Goal: Feedback & Contribution: Contribute content

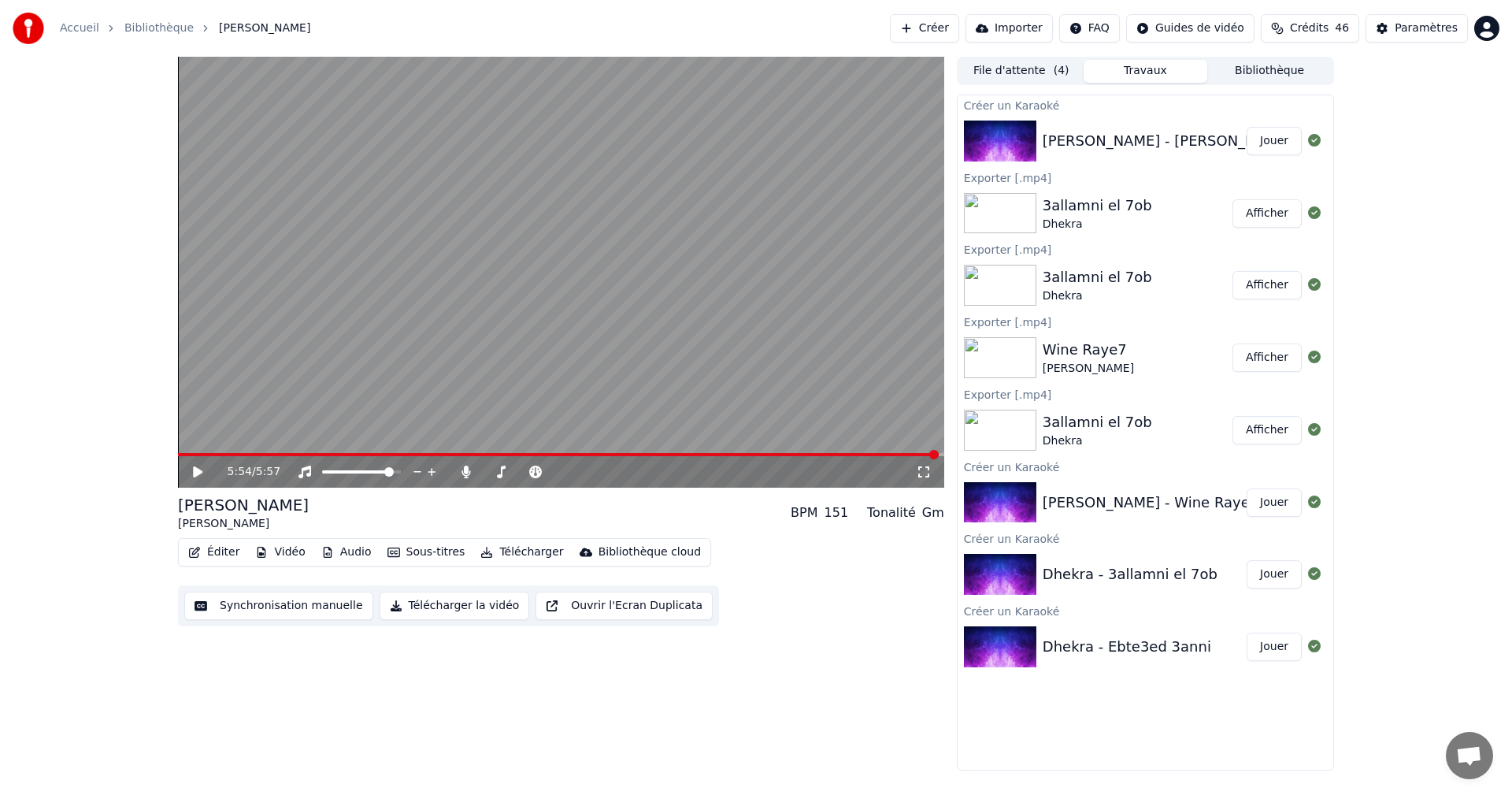
click at [286, 610] on button "Synchronisation manuelle" at bounding box center [278, 605] width 189 height 28
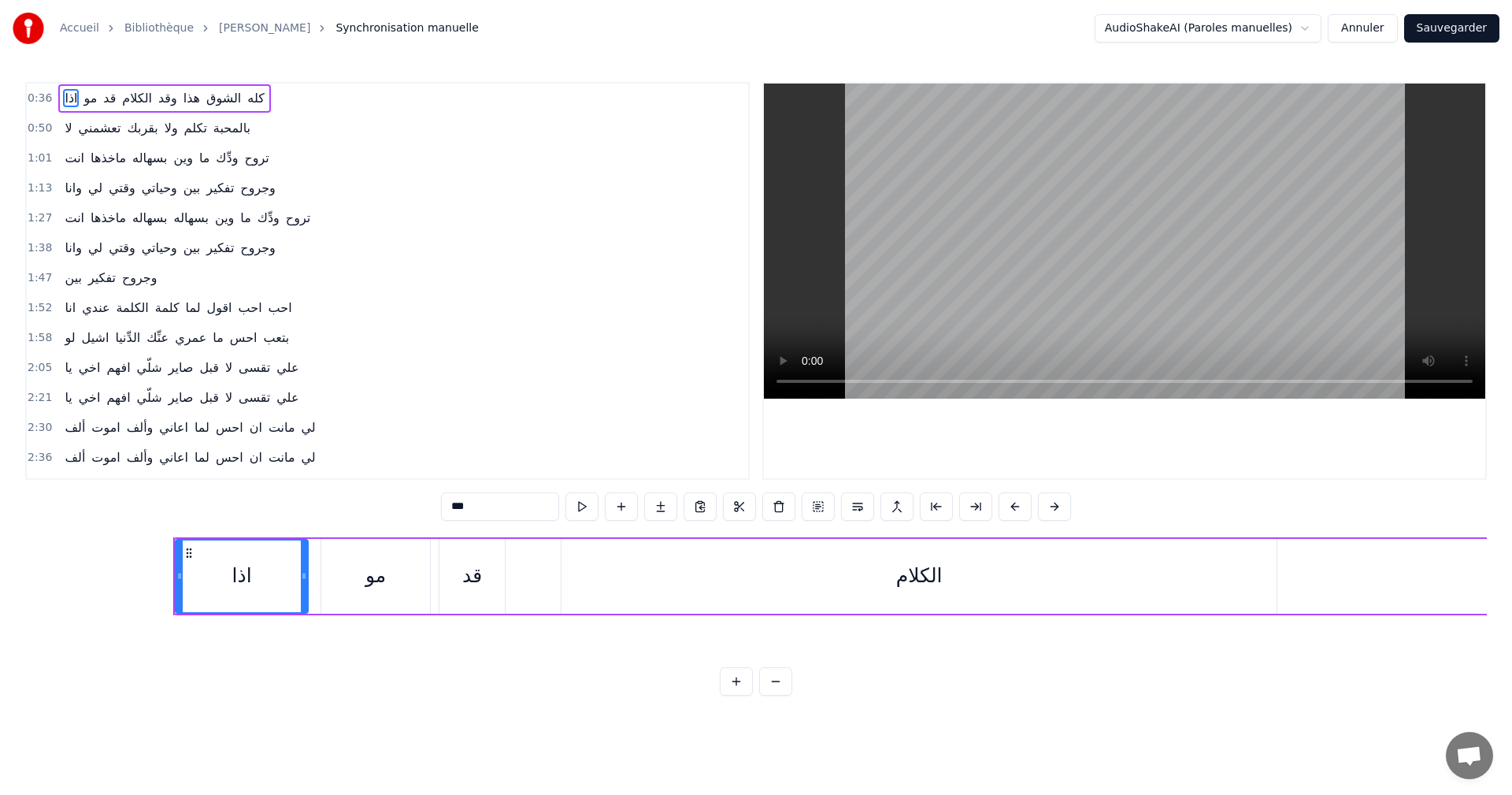
scroll to position [0, 7059]
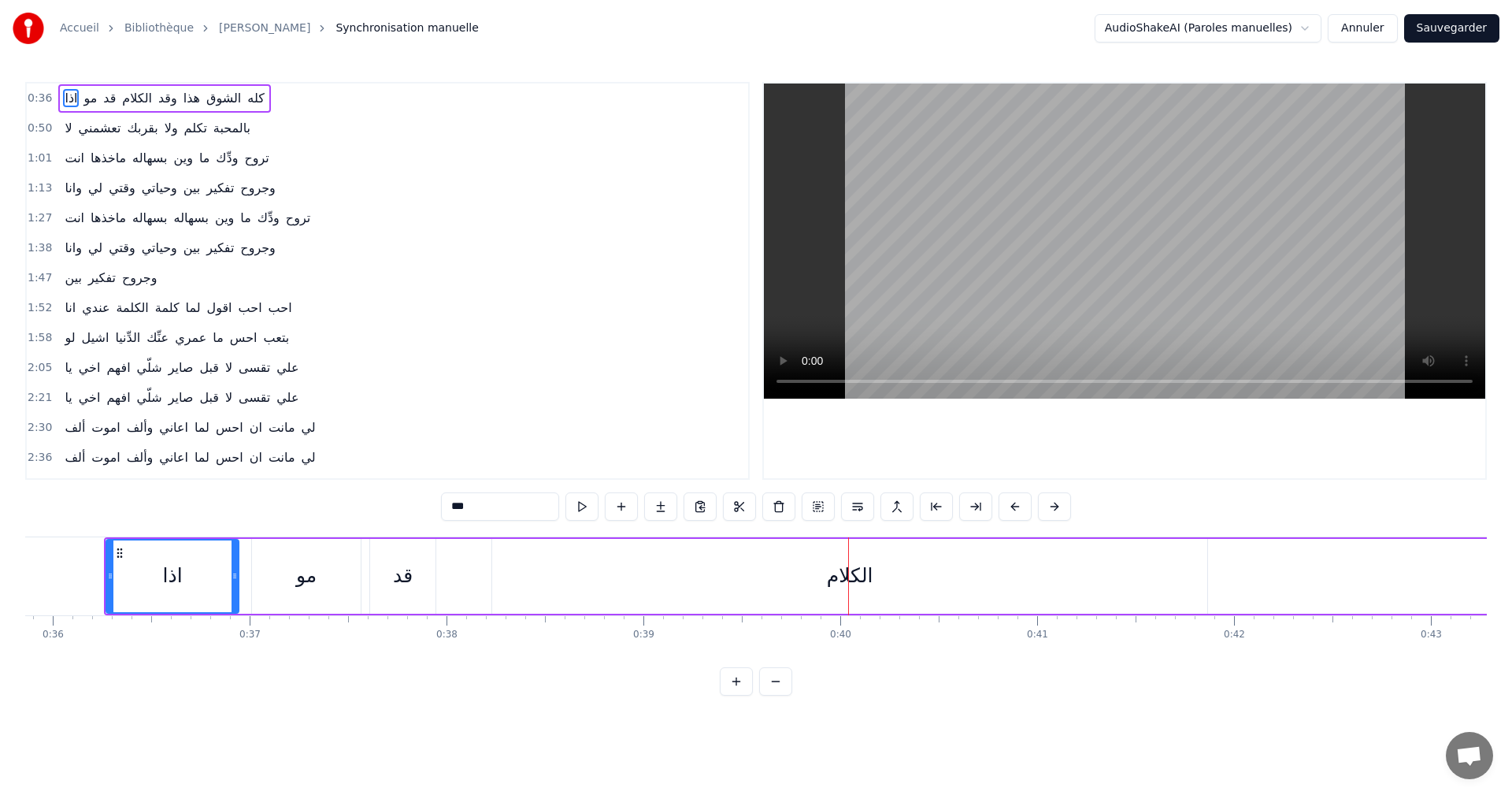
click at [23, 549] on div "Accueil Bibliothèque [PERSON_NAME] Synchronisation manuelle AudioShakeAI (Parol…" at bounding box center [756, 348] width 1512 height 696
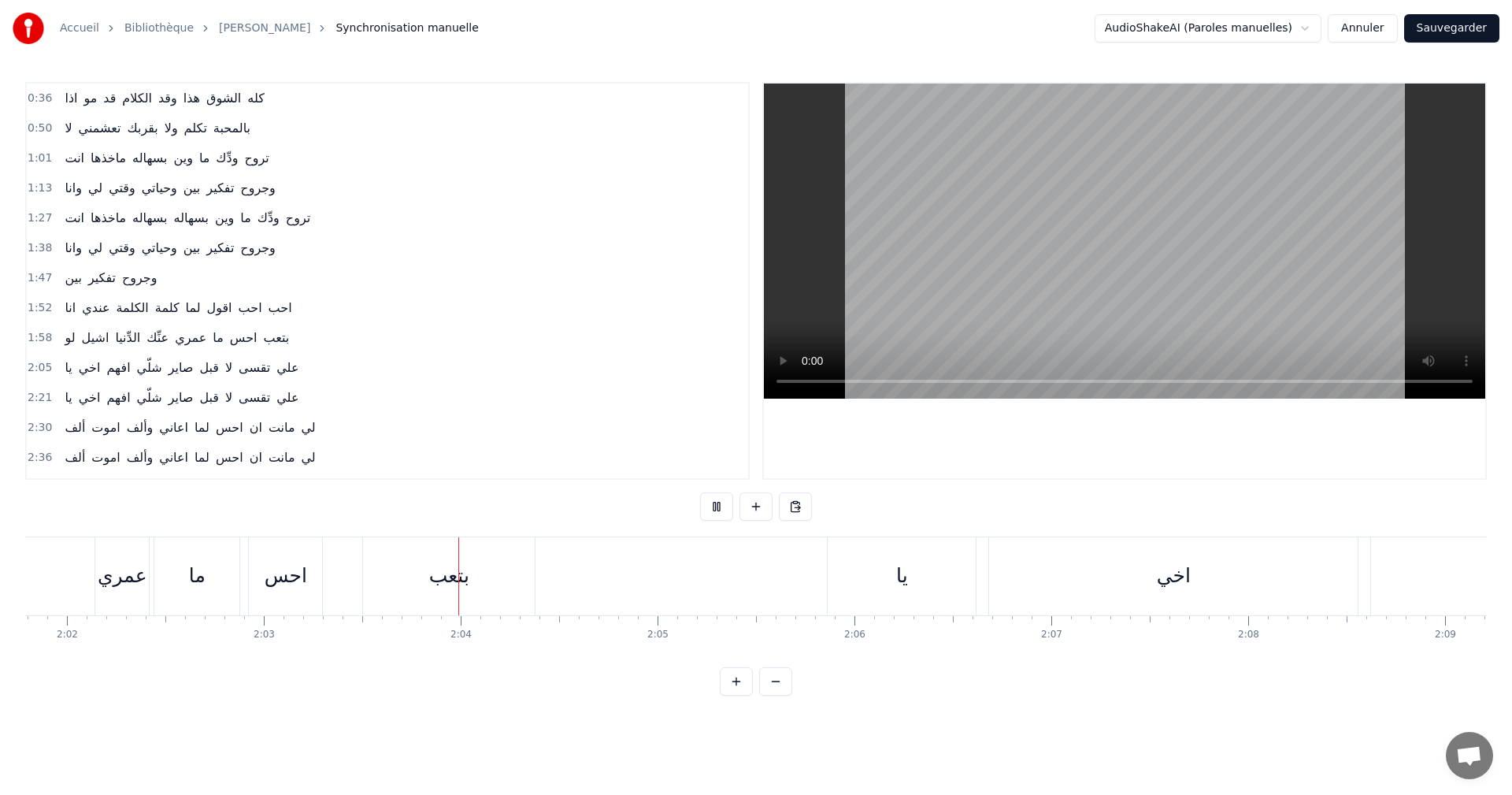
scroll to position [0, 24205]
click at [711, 513] on button at bounding box center [716, 506] width 33 height 28
click at [189, 342] on html "Accueil Bibliothèque [PERSON_NAME] Synchronisation manuelle AudioShakeAI (Parol…" at bounding box center [756, 360] width 1512 height 720
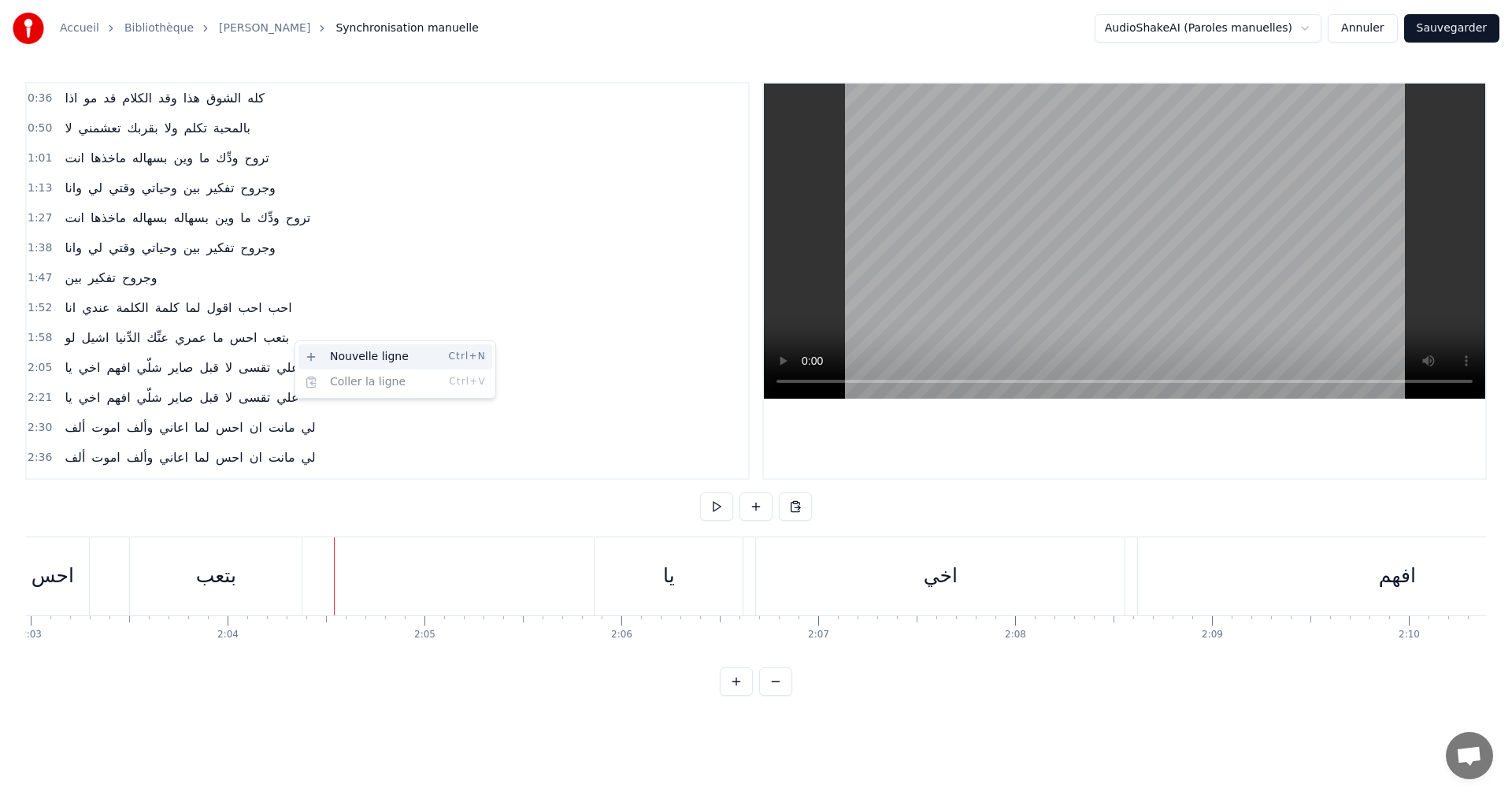
click at [349, 352] on div "Nouvelle ligne Ctrl+N" at bounding box center [395, 356] width 193 height 26
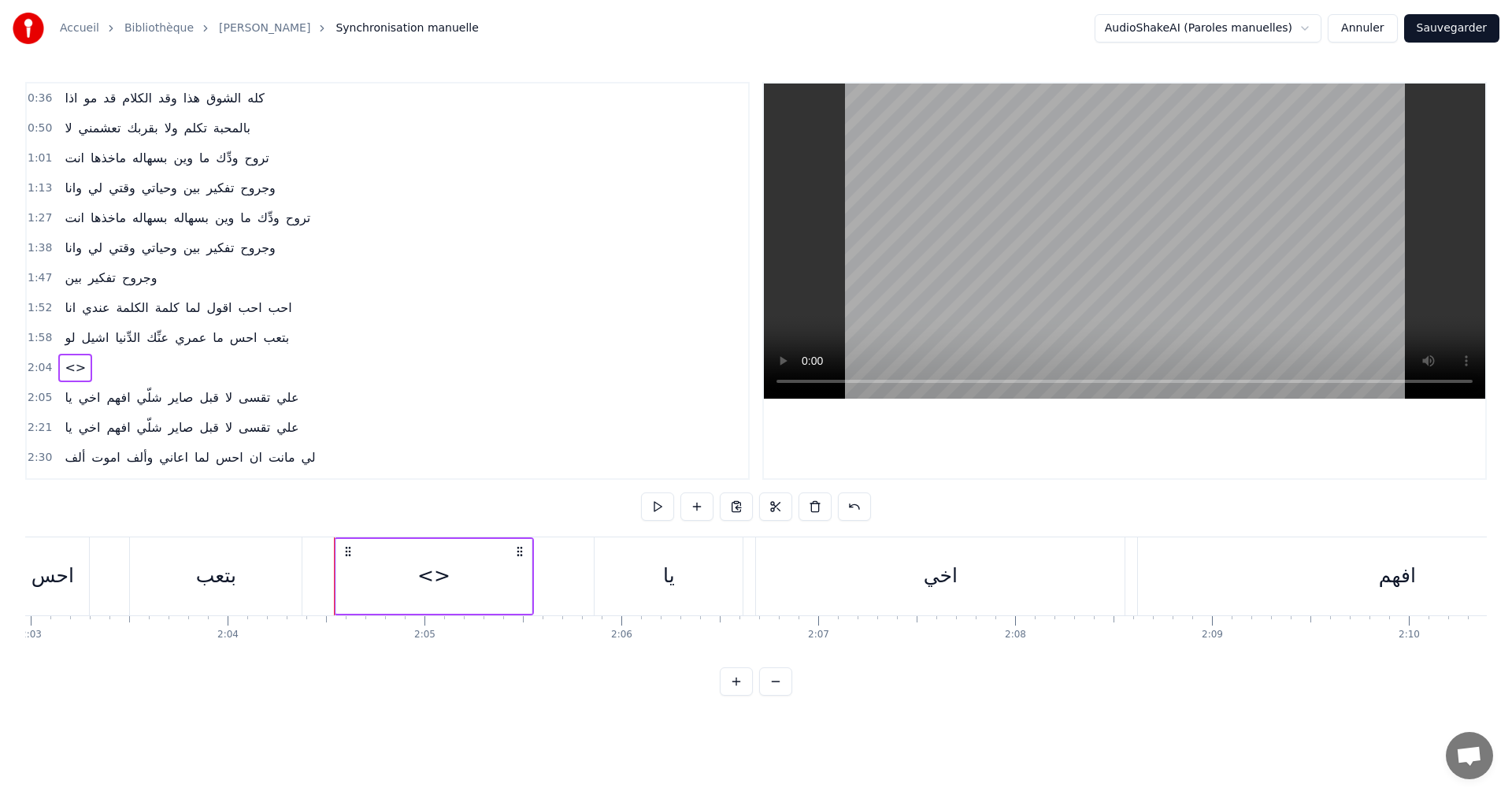
drag, startPoint x: 314, startPoint y: 312, endPoint x: 75, endPoint y: 308, distance: 239.0
click at [75, 308] on div "1:52 انا عندي الكلمة كلمة لما اقول احب احب" at bounding box center [387, 308] width 721 height 30
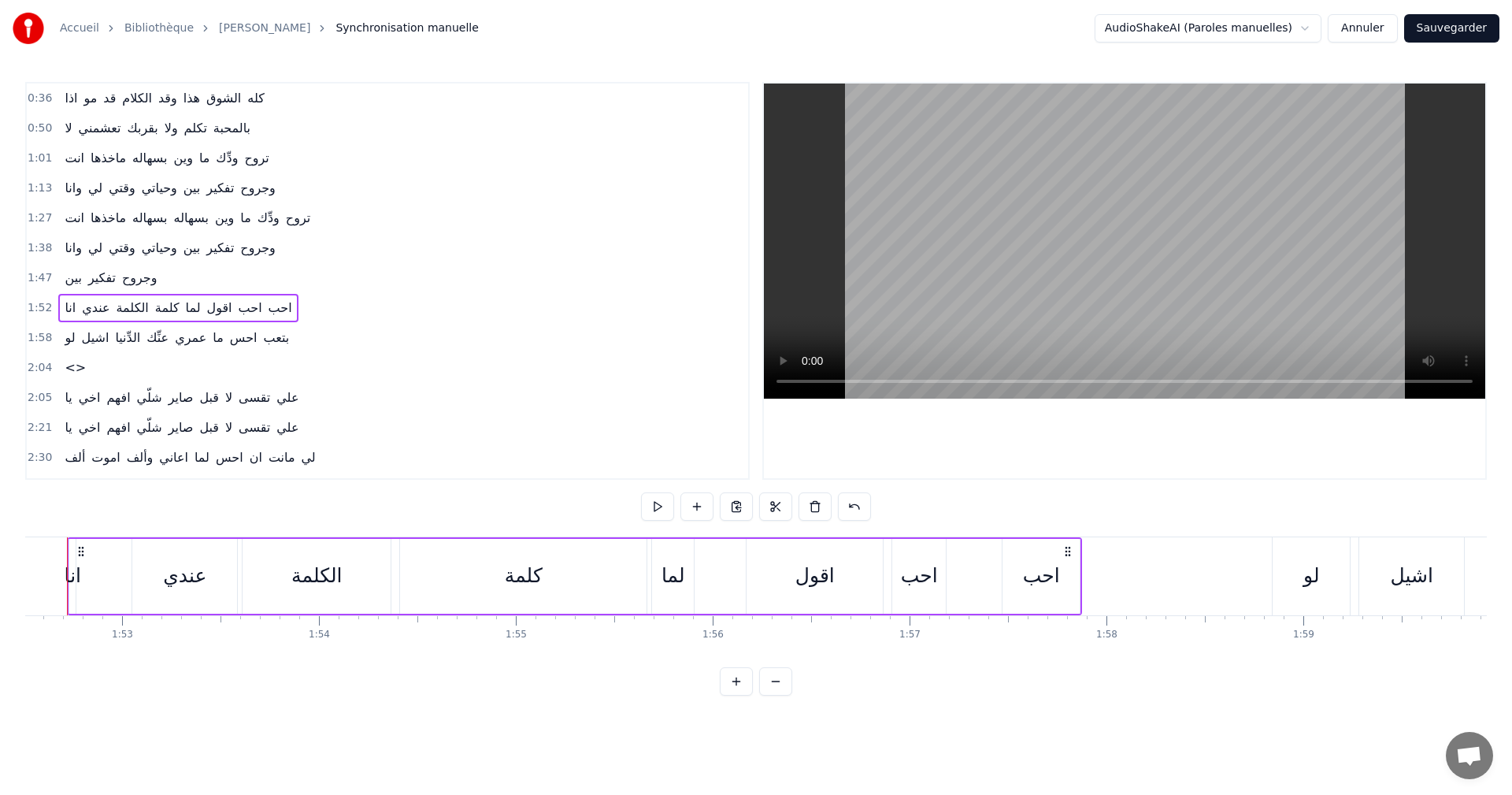
scroll to position [0, 22109]
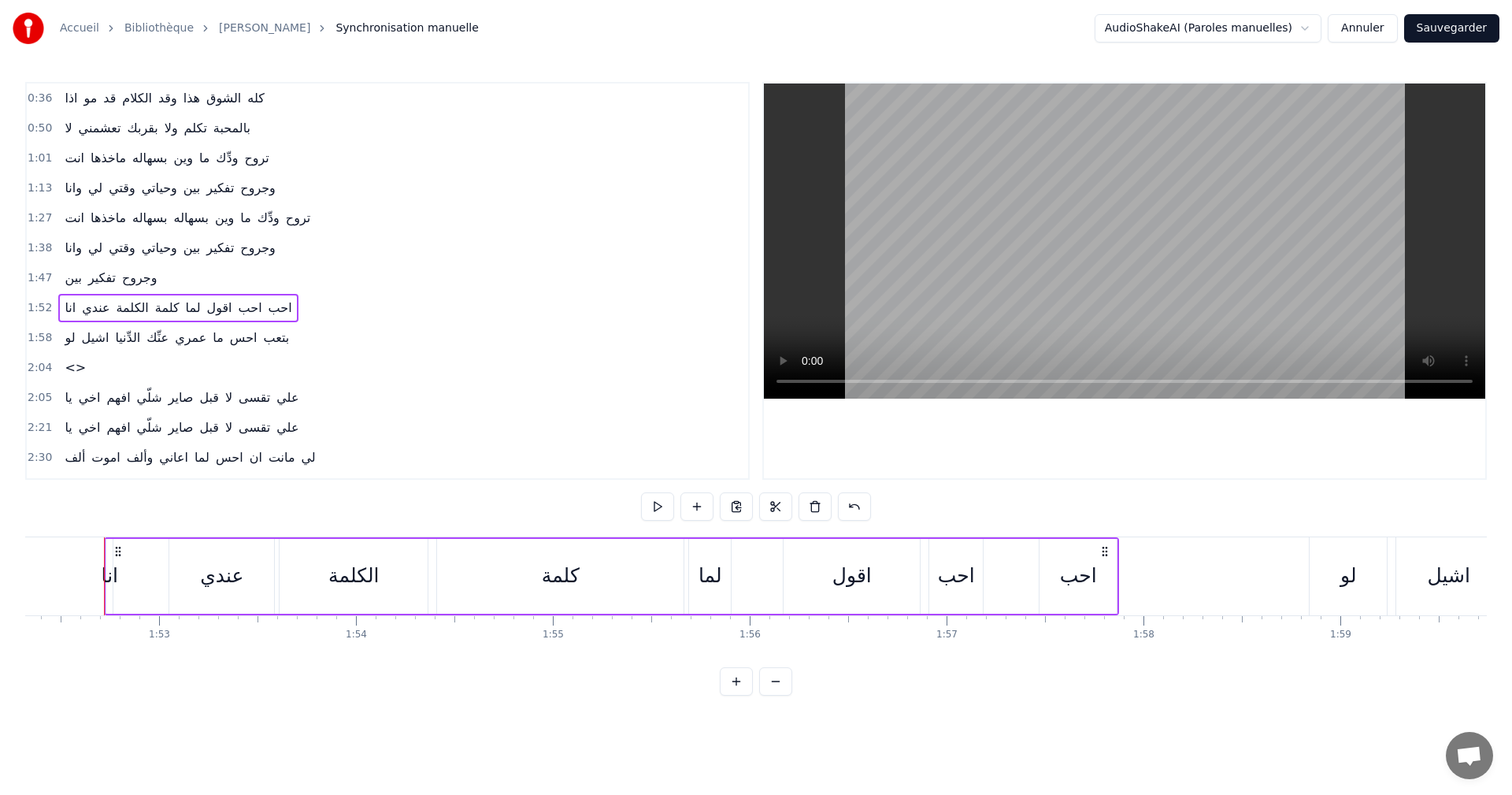
click at [71, 368] on span "<>" at bounding box center [75, 367] width 25 height 18
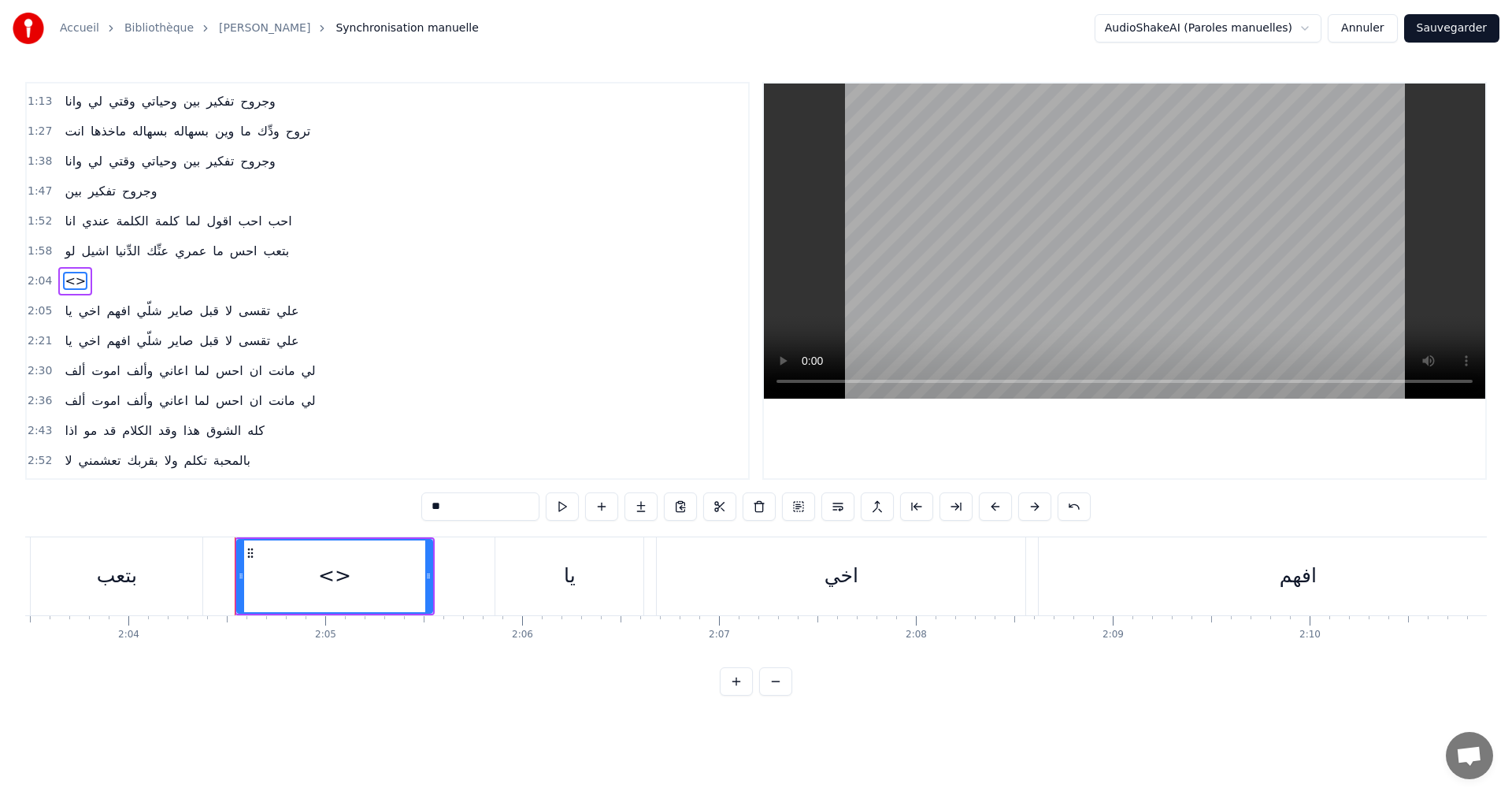
scroll to position [0, 24435]
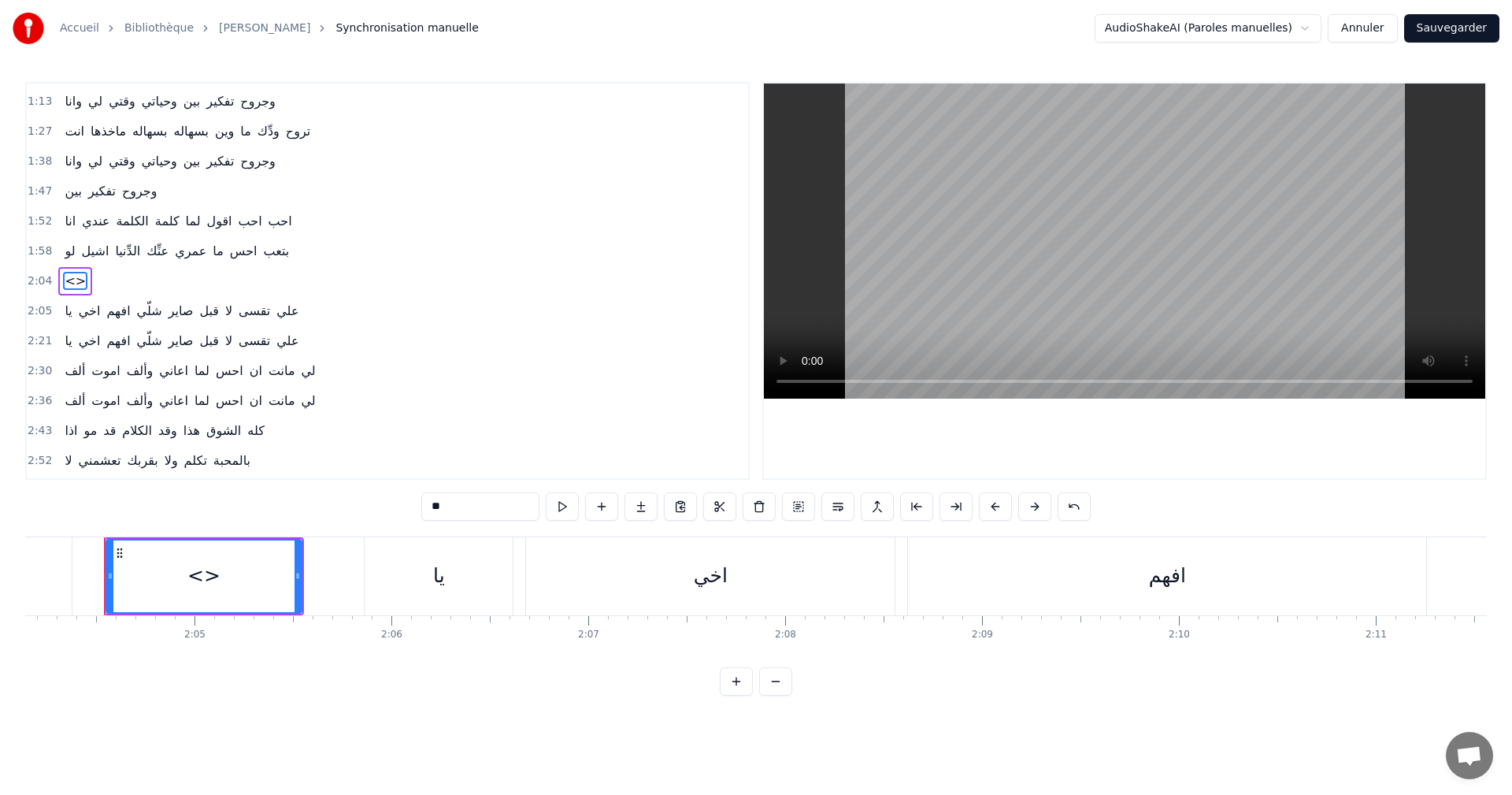
click at [455, 508] on input "**" at bounding box center [480, 506] width 118 height 28
click at [470, 503] on input "**" at bounding box center [480, 506] width 118 height 28
click at [469, 503] on input "**" at bounding box center [480, 506] width 118 height 28
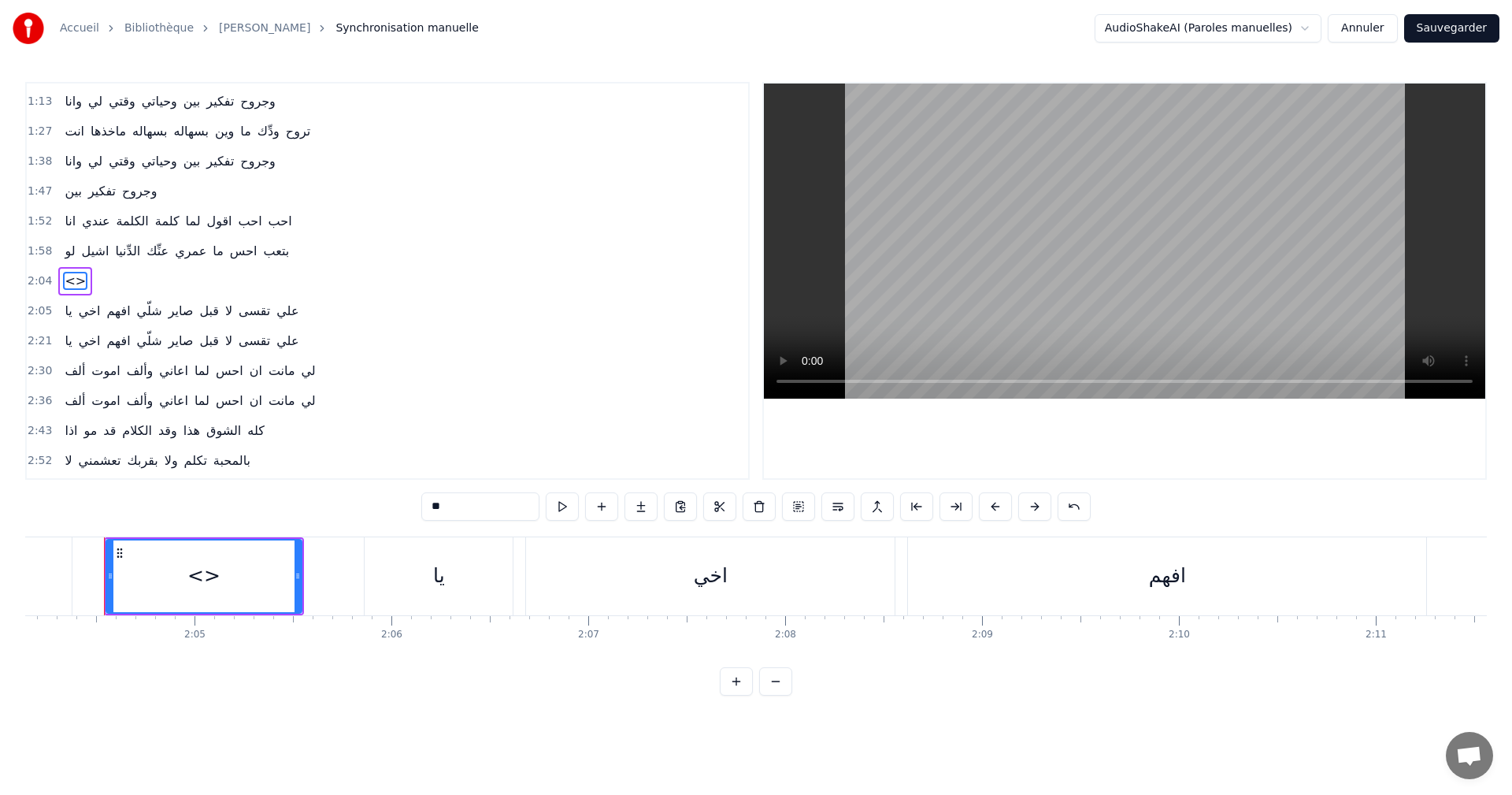
click at [469, 503] on input "**" at bounding box center [480, 506] width 118 height 28
paste input "**********"
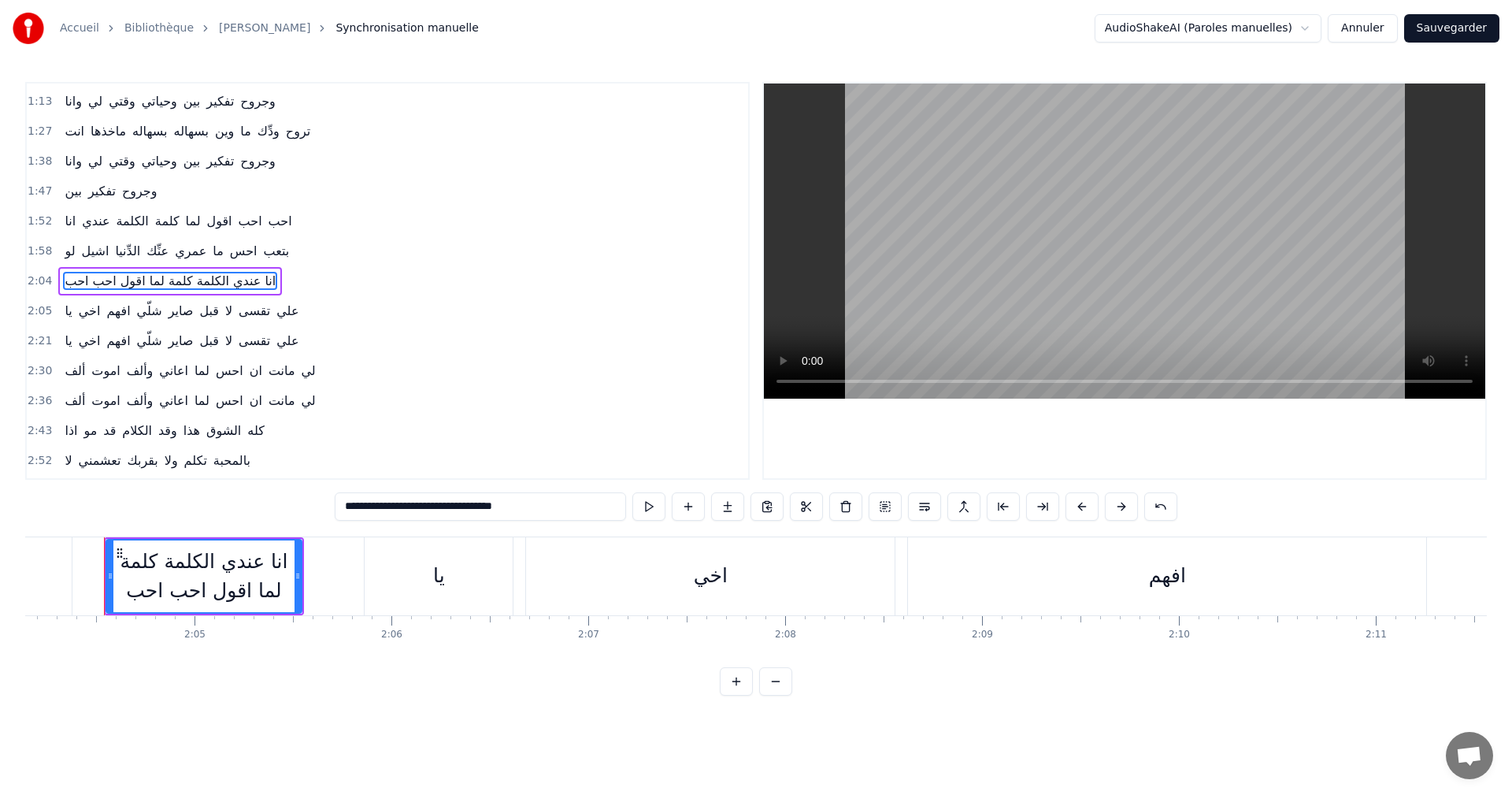
type input "**********"
click at [488, 278] on div "2:04 انا عندي الكلمة كلمة لما اقول احب احب" at bounding box center [387, 281] width 721 height 30
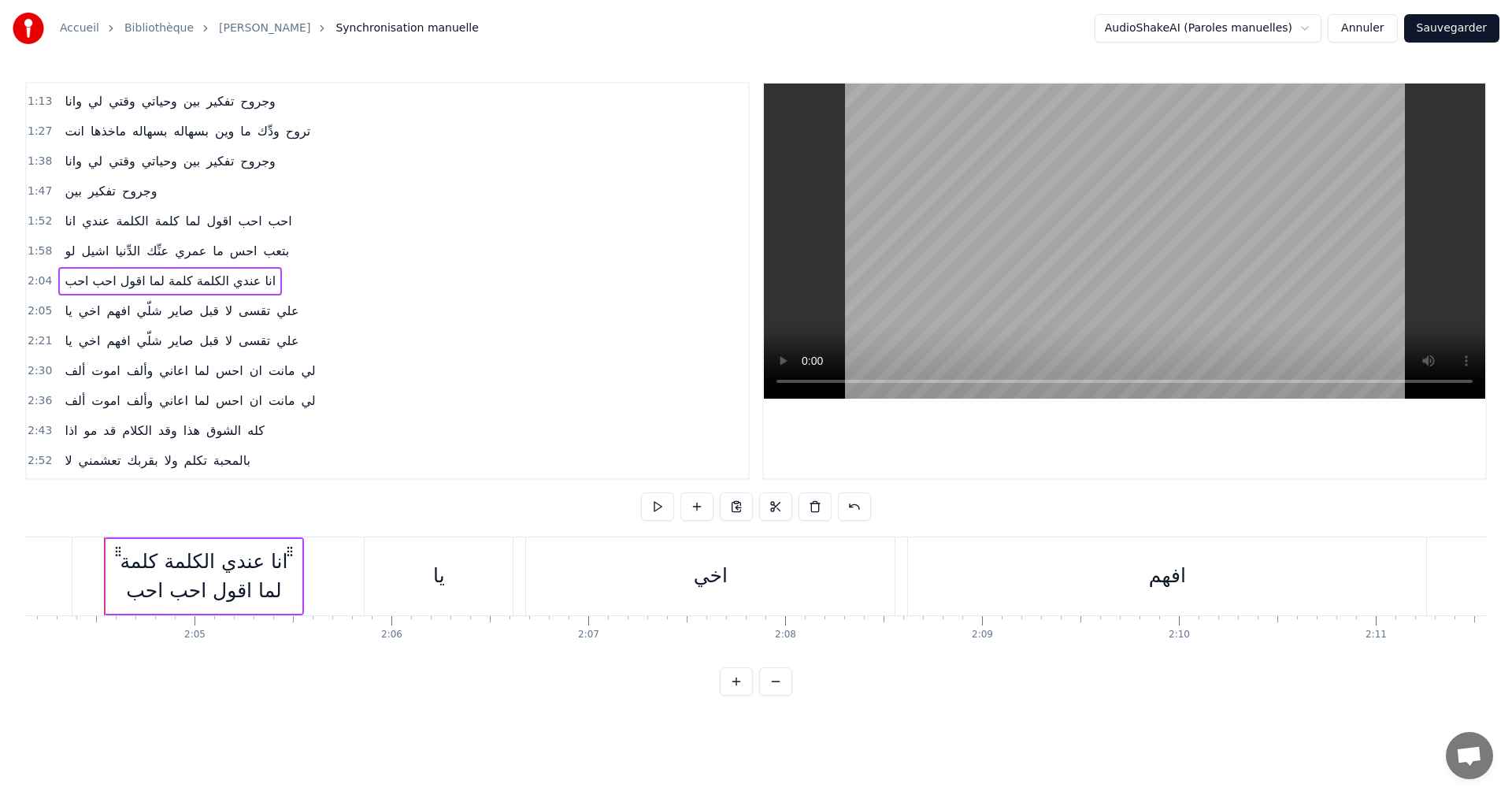
click at [19, 310] on div "Accueil Bibliothèque [PERSON_NAME] Synchronisation manuelle AudioShakeAI (Parol…" at bounding box center [756, 348] width 1512 height 696
click at [32, 310] on span "2:05" at bounding box center [40, 311] width 25 height 16
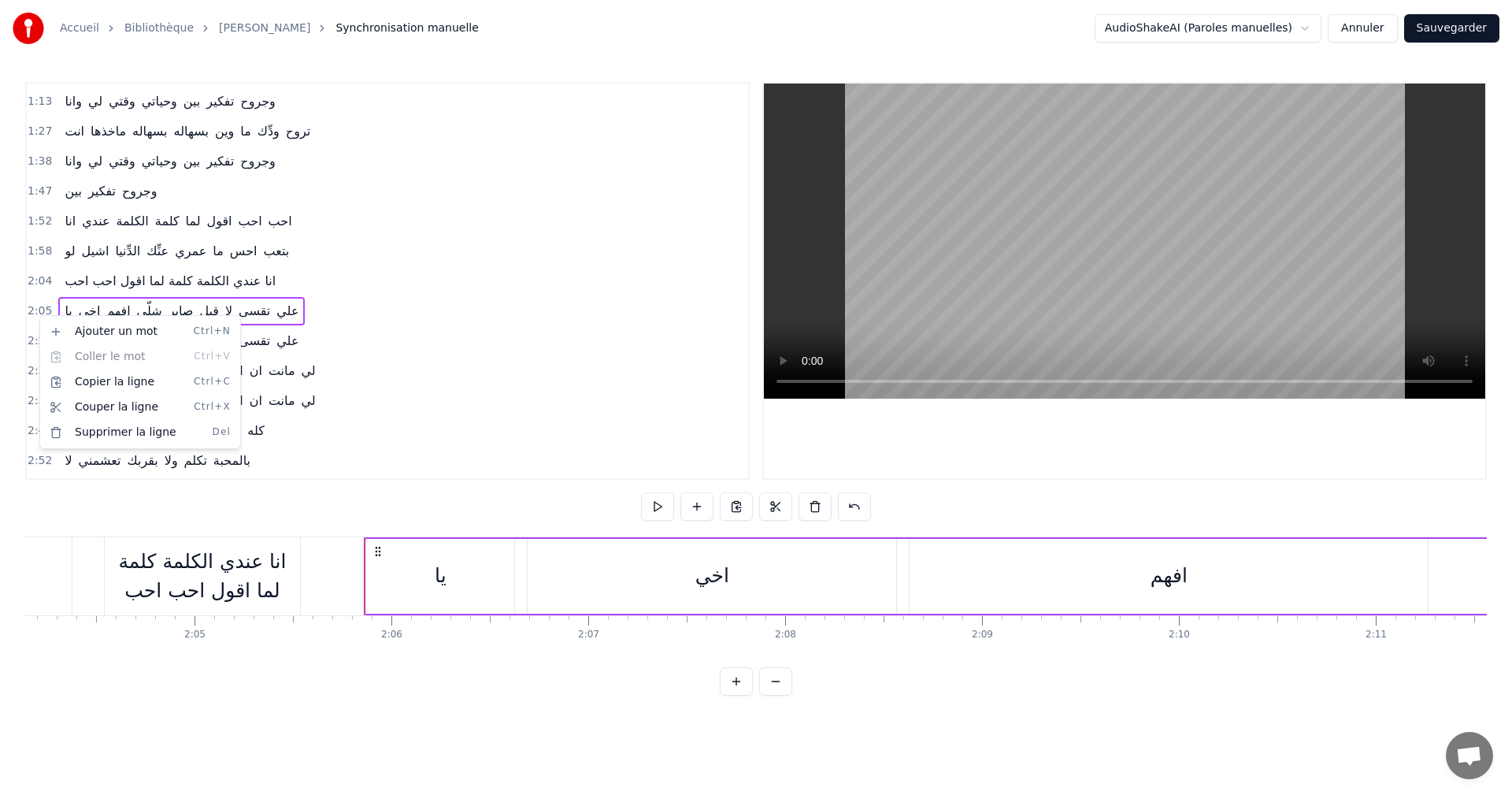
click at [348, 319] on html "Accueil Bibliothèque [PERSON_NAME] Synchronisation manuelle AudioShakeAI (Parol…" at bounding box center [756, 360] width 1512 height 720
click at [321, 313] on div "2:05 يا اخي افهم شلّي صاير قبل لا تقسى علي" at bounding box center [387, 311] width 721 height 30
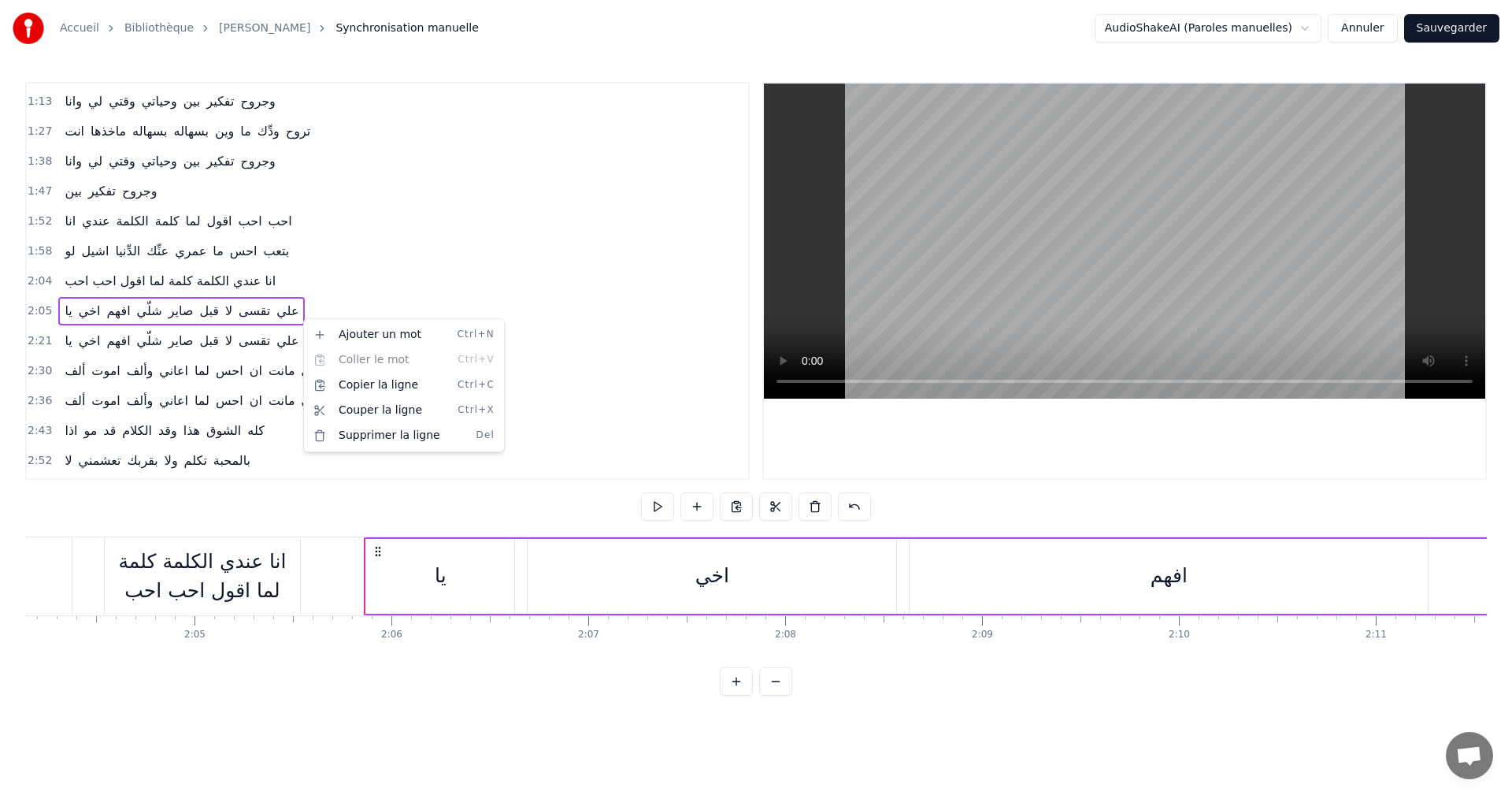
click at [287, 336] on html "Accueil Bibliothèque [PERSON_NAME] Synchronisation manuelle AudioShakeAI (Parol…" at bounding box center [756, 360] width 1512 height 720
click at [326, 315] on html "Accueil Bibliothèque [PERSON_NAME] Synchronisation manuelle AudioShakeAI (Parol…" at bounding box center [756, 360] width 1512 height 720
click at [270, 226] on span "احب" at bounding box center [280, 221] width 27 height 18
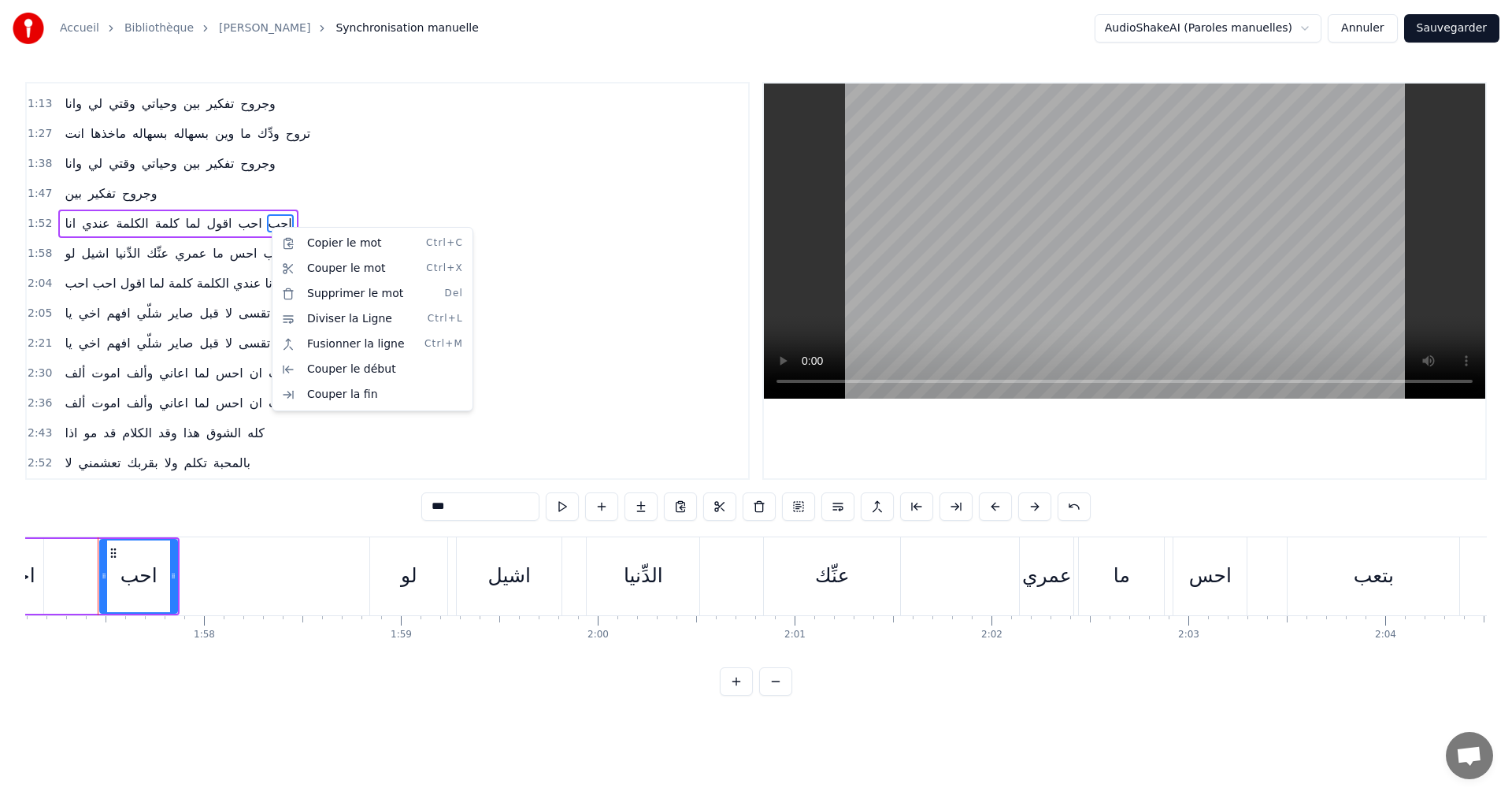
scroll to position [0, 23042]
click at [306, 221] on html "Accueil Bibliothèque [PERSON_NAME] Synchronisation manuelle AudioShakeAI (Parol…" at bounding box center [756, 360] width 1512 height 720
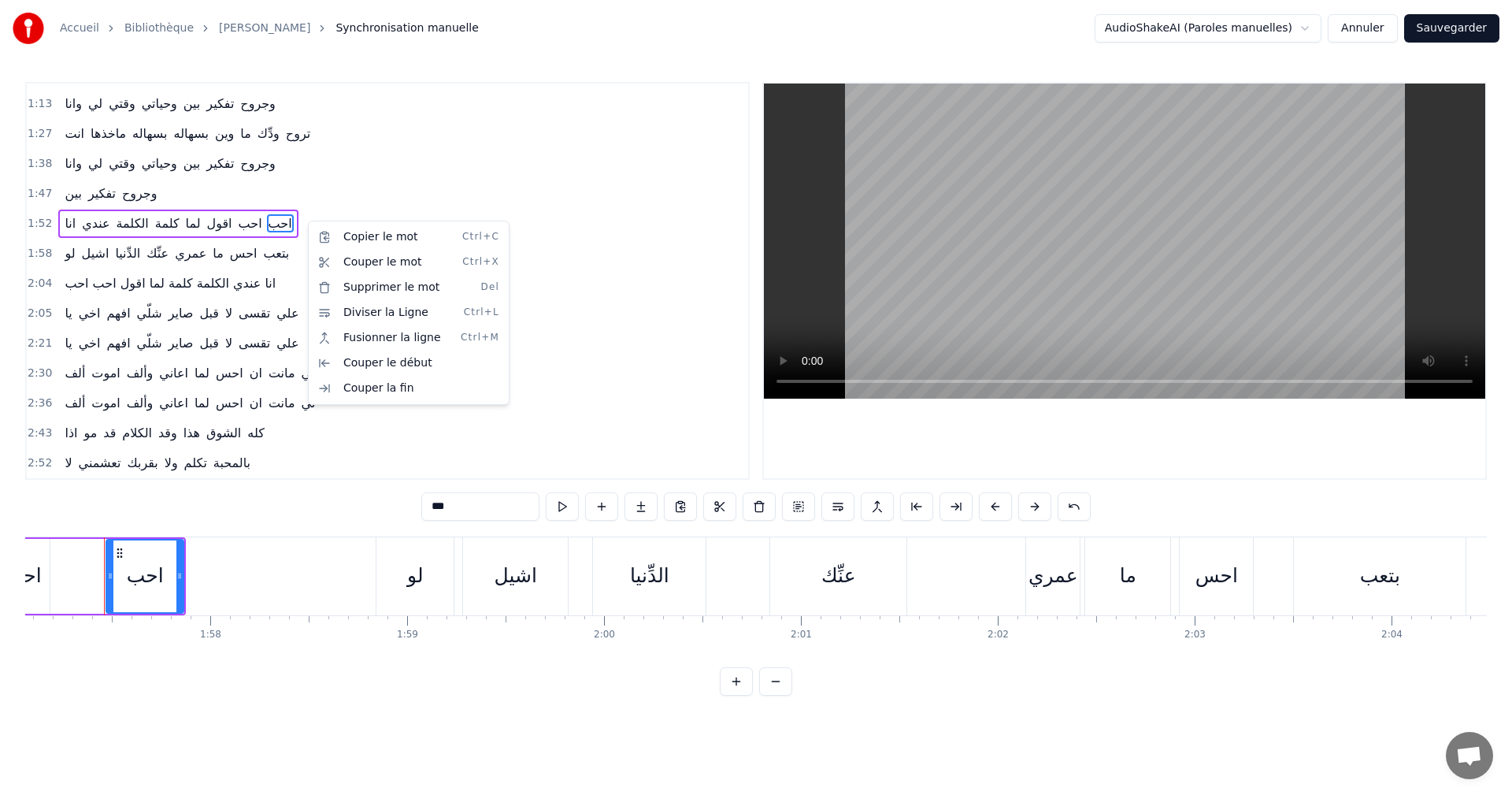
click at [297, 232] on html "Accueil Bibliothèque [PERSON_NAME] Synchronisation manuelle AudioShakeAI (Parol…" at bounding box center [756, 360] width 1512 height 720
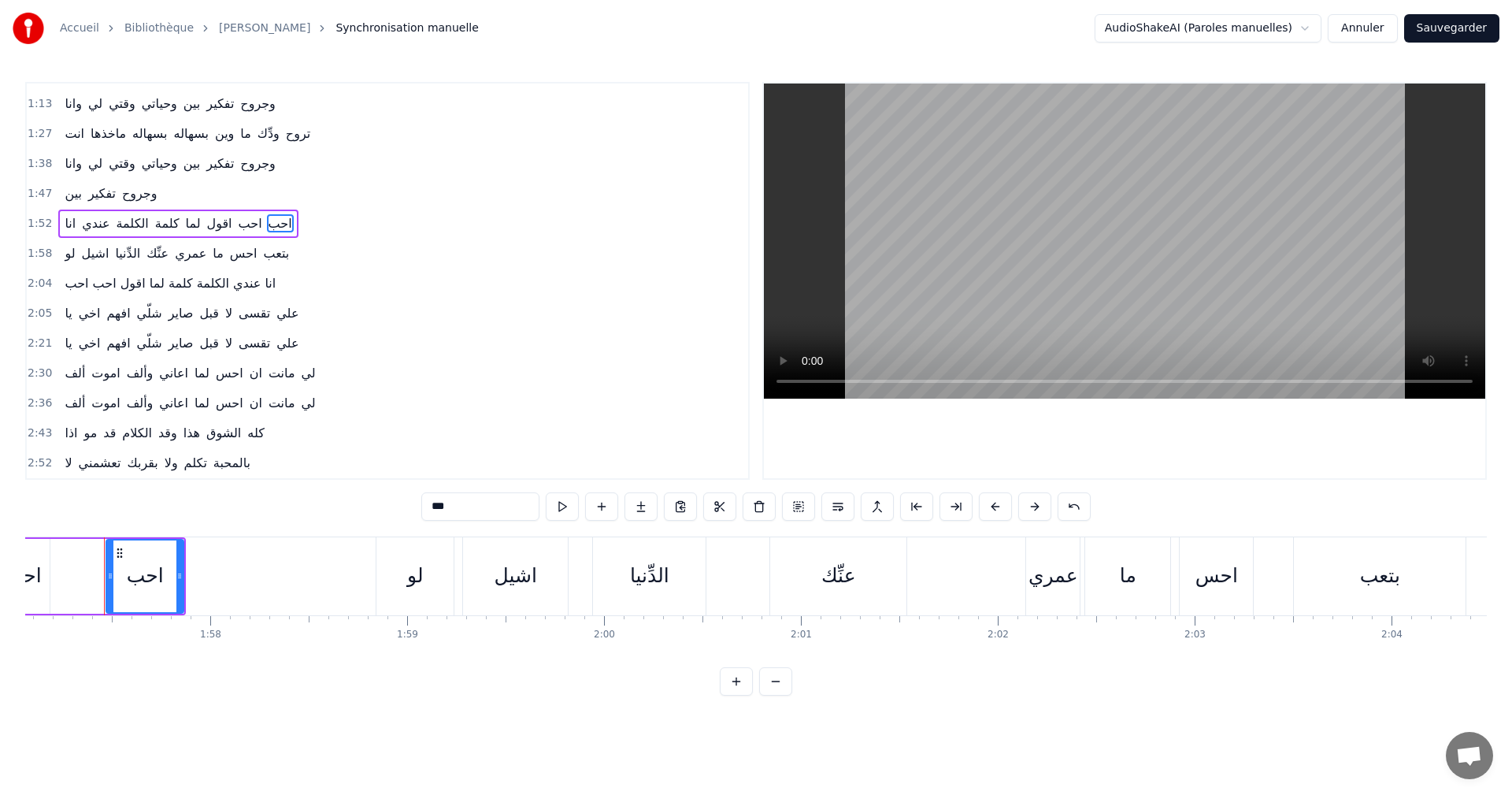
drag, startPoint x: 297, startPoint y: 227, endPoint x: 75, endPoint y: 221, distance: 222.1
click at [75, 221] on div "1:52 انا عندي الكلمة كلمة لما اقول احب احب" at bounding box center [387, 224] width 721 height 30
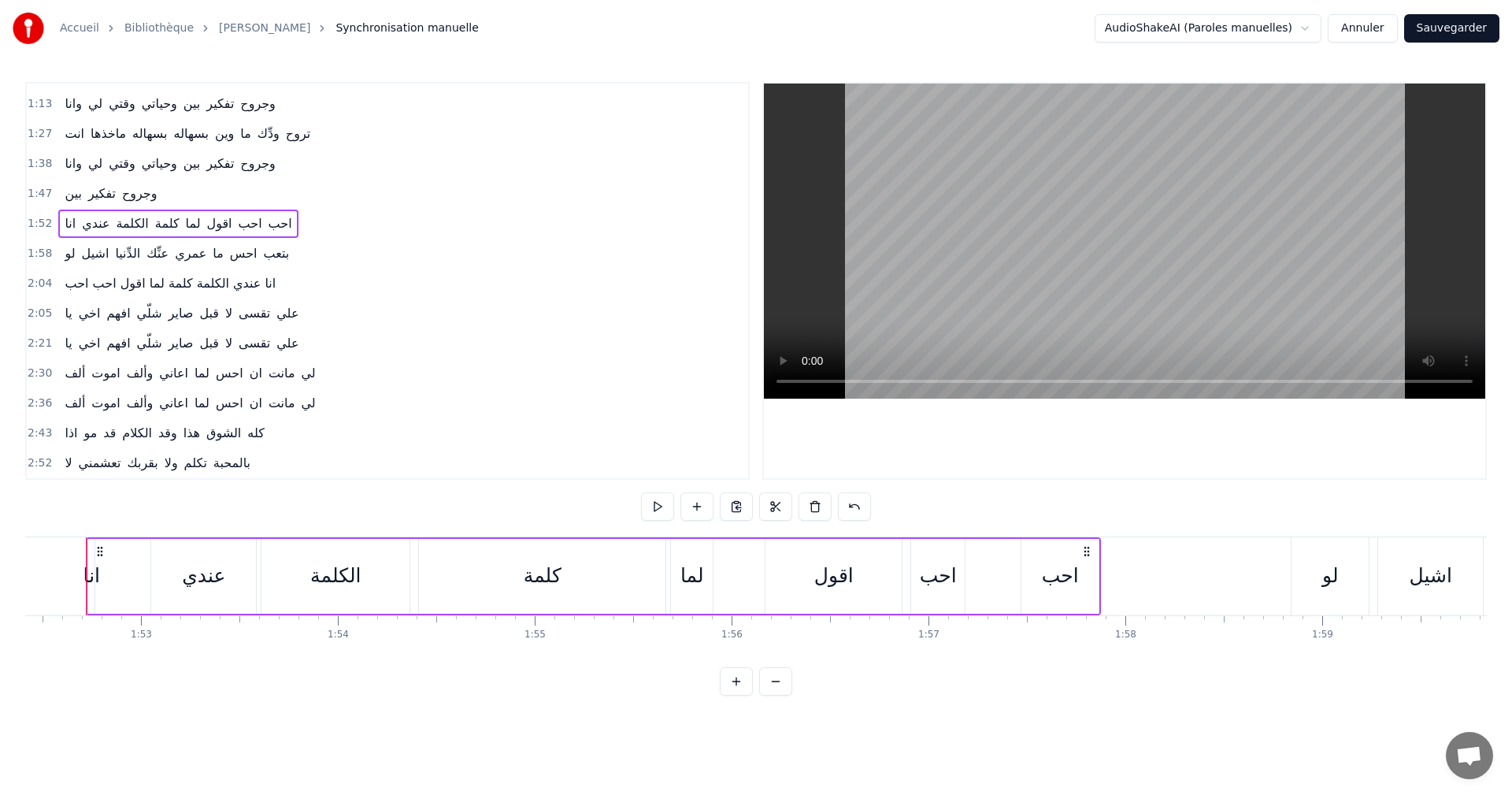
scroll to position [0, 22109]
click at [30, 222] on span "1:52" at bounding box center [40, 224] width 25 height 16
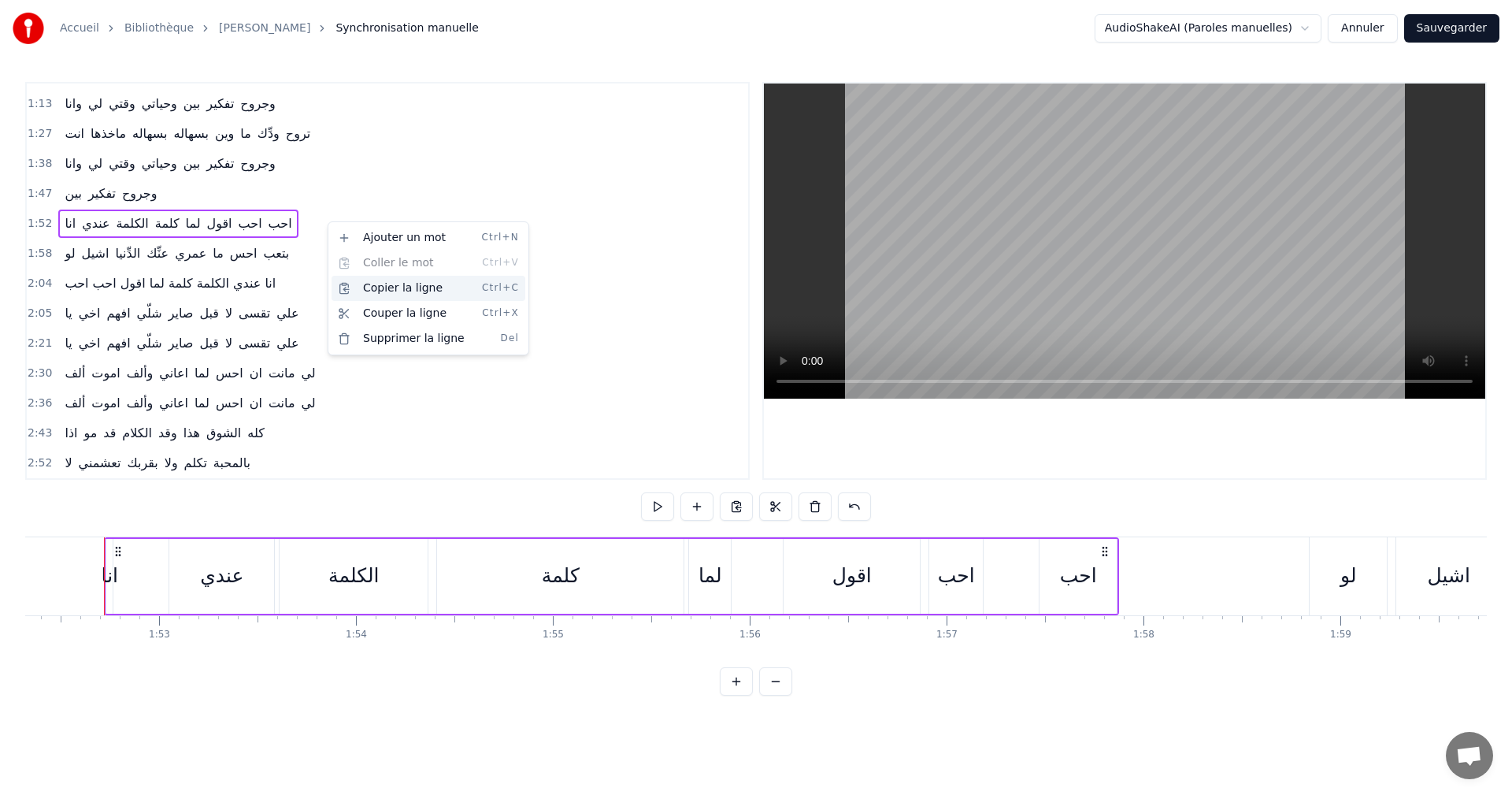
click at [394, 286] on div "Copier la ligne Ctrl+C" at bounding box center [428, 288] width 193 height 26
click at [243, 286] on span "انا عندي الكلمة كلمة لما اقول احب احب" at bounding box center [170, 282] width 214 height 18
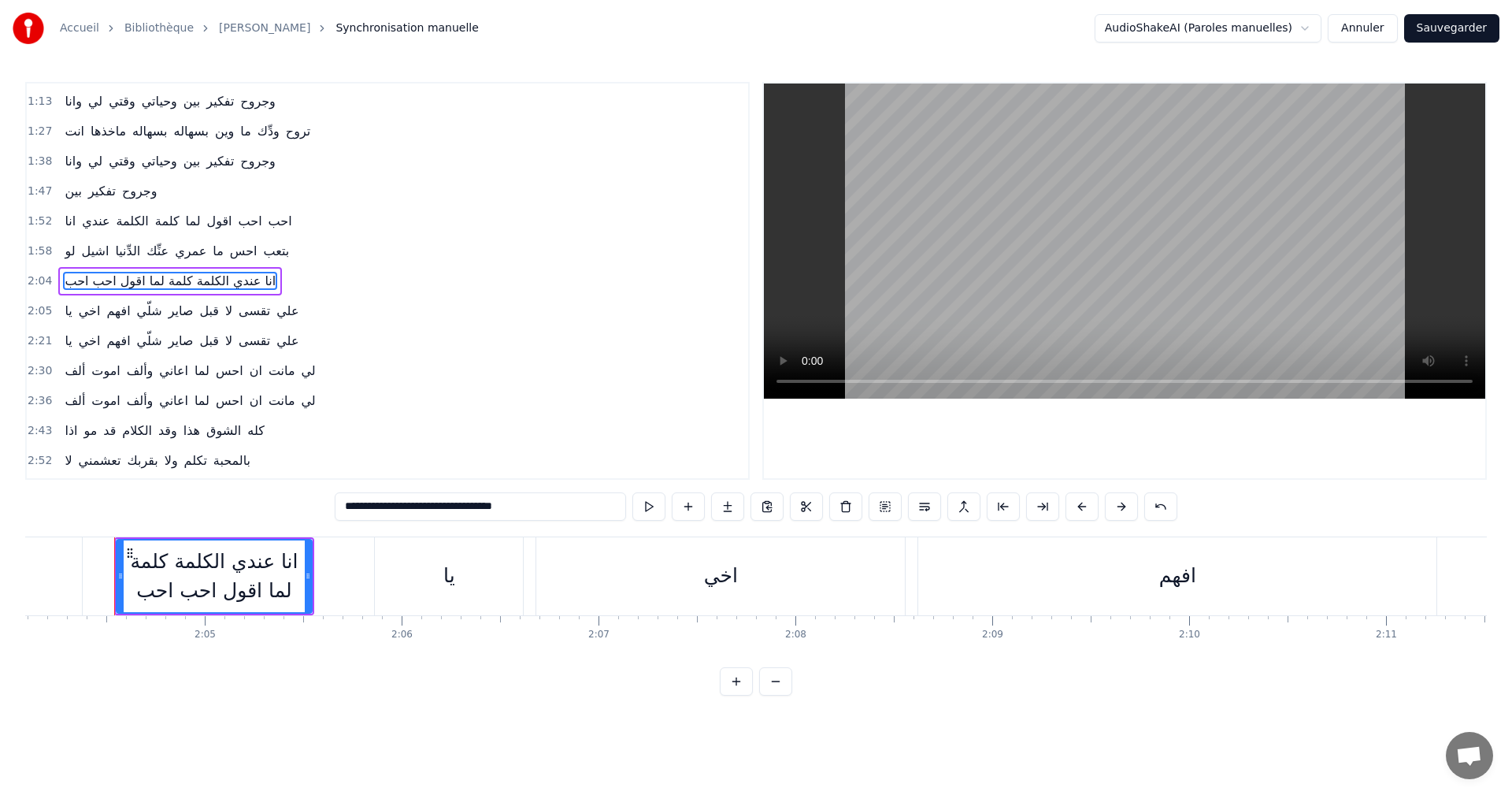
scroll to position [0, 24435]
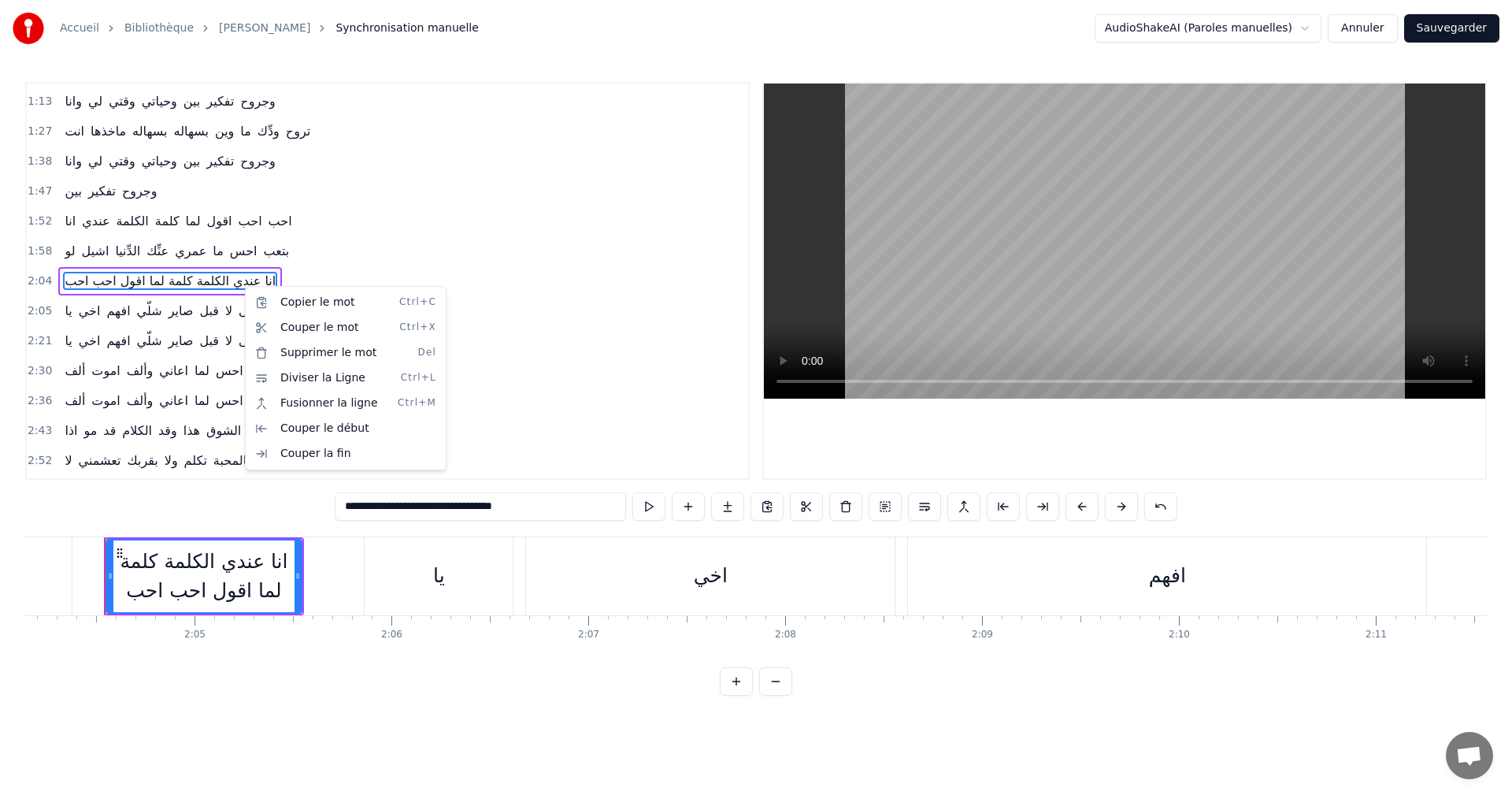
click at [305, 275] on html "Accueil Bibliothèque [PERSON_NAME] Synchronisation manuelle AudioShakeAI (Parol…" at bounding box center [756, 360] width 1512 height 720
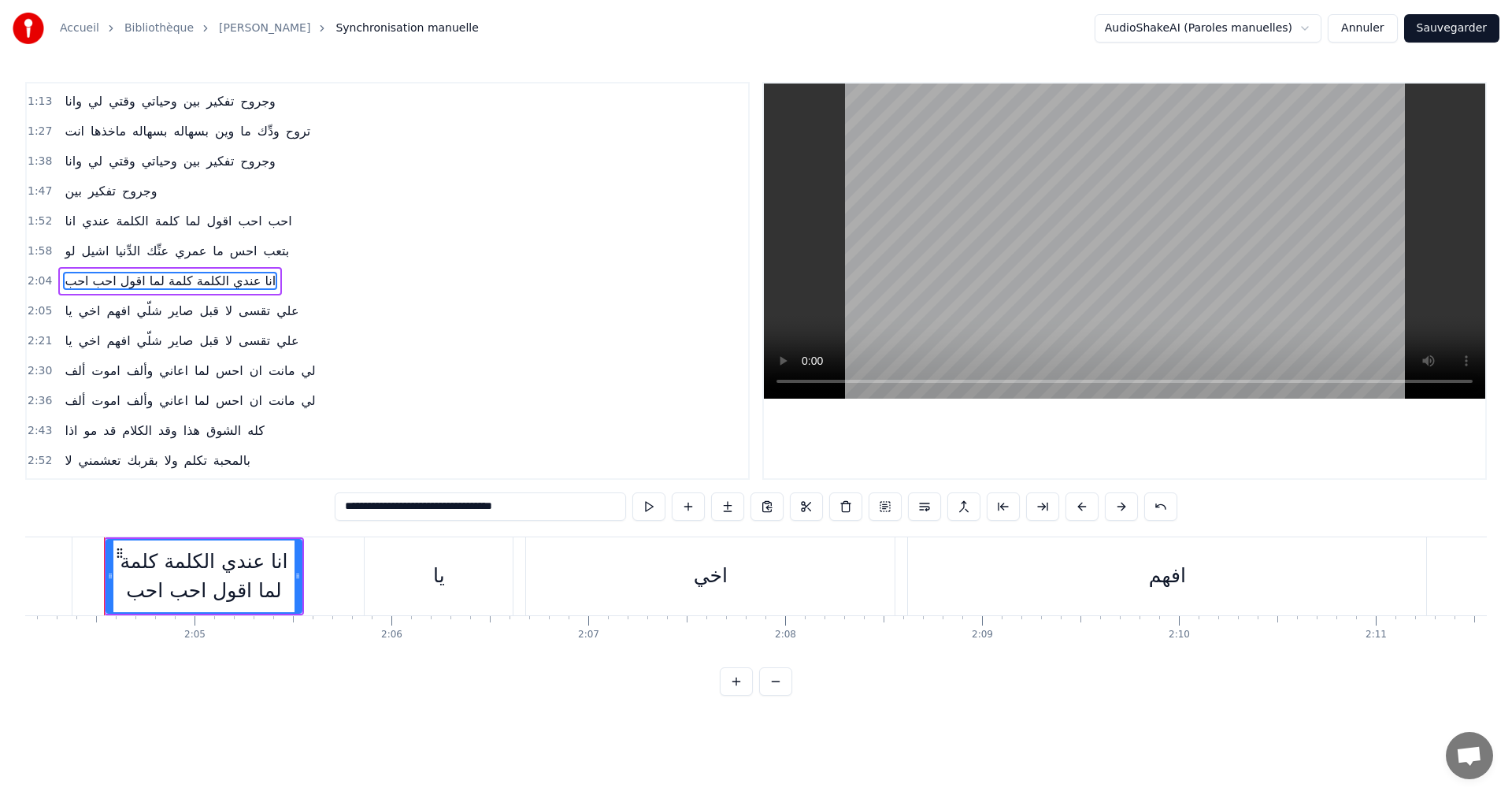
click at [33, 282] on span "2:04" at bounding box center [40, 280] width 25 height 16
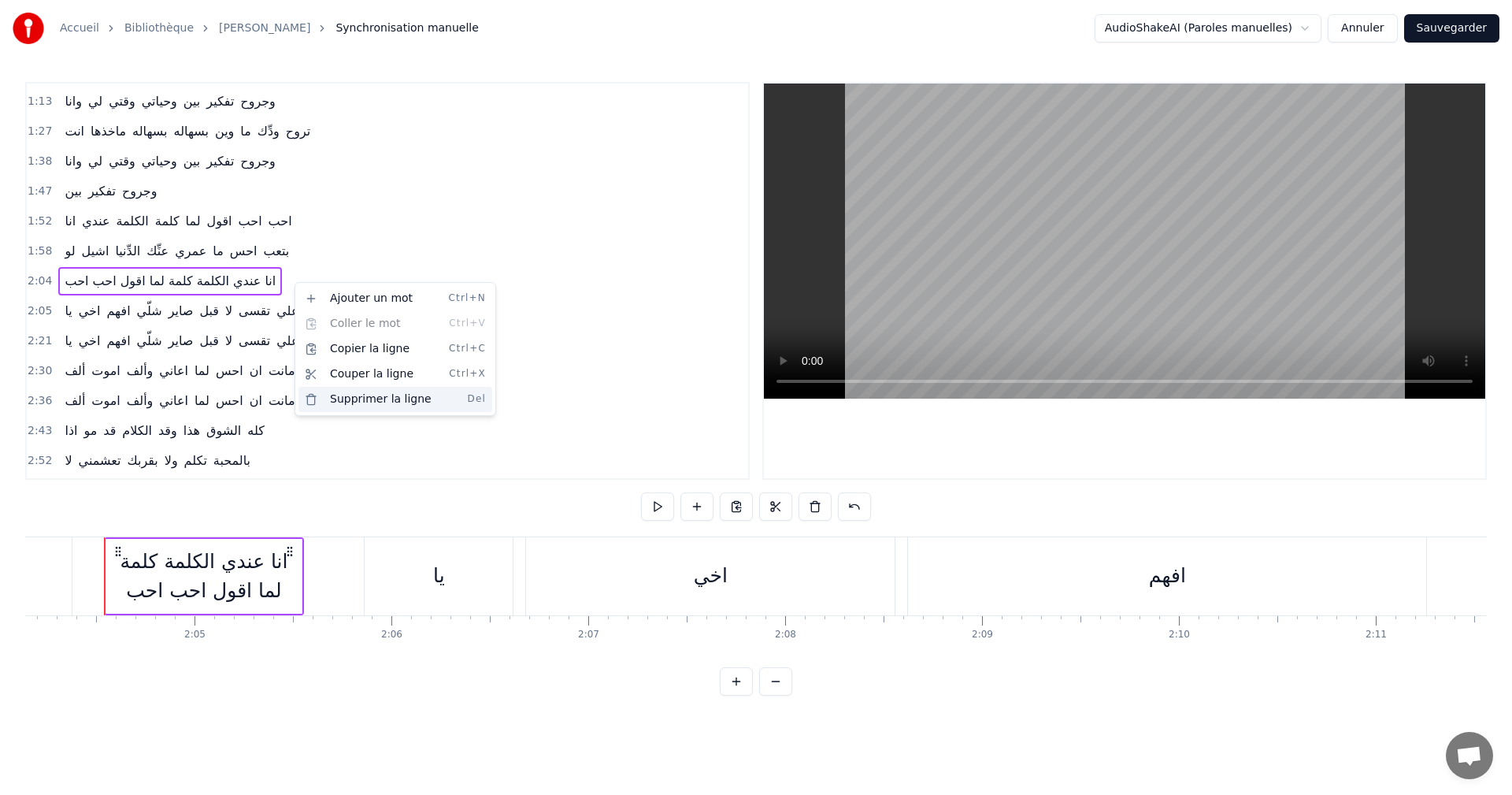
click at [356, 396] on div "Supprimer la ligne Del" at bounding box center [395, 399] width 193 height 26
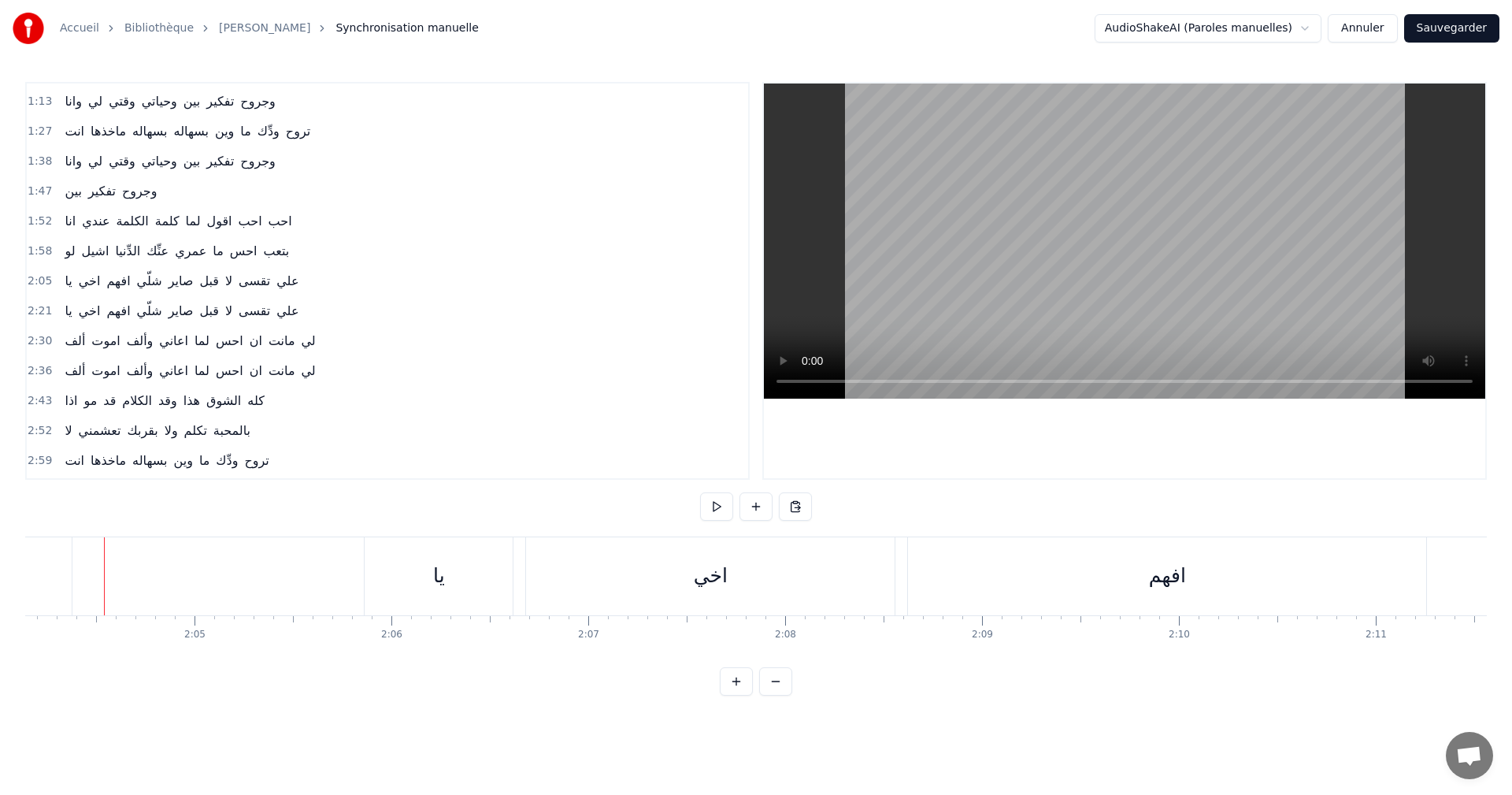
click at [300, 268] on div "2:05 يا اخي افهم شلّي صاير قبل لا تقسى علي" at bounding box center [387, 281] width 721 height 30
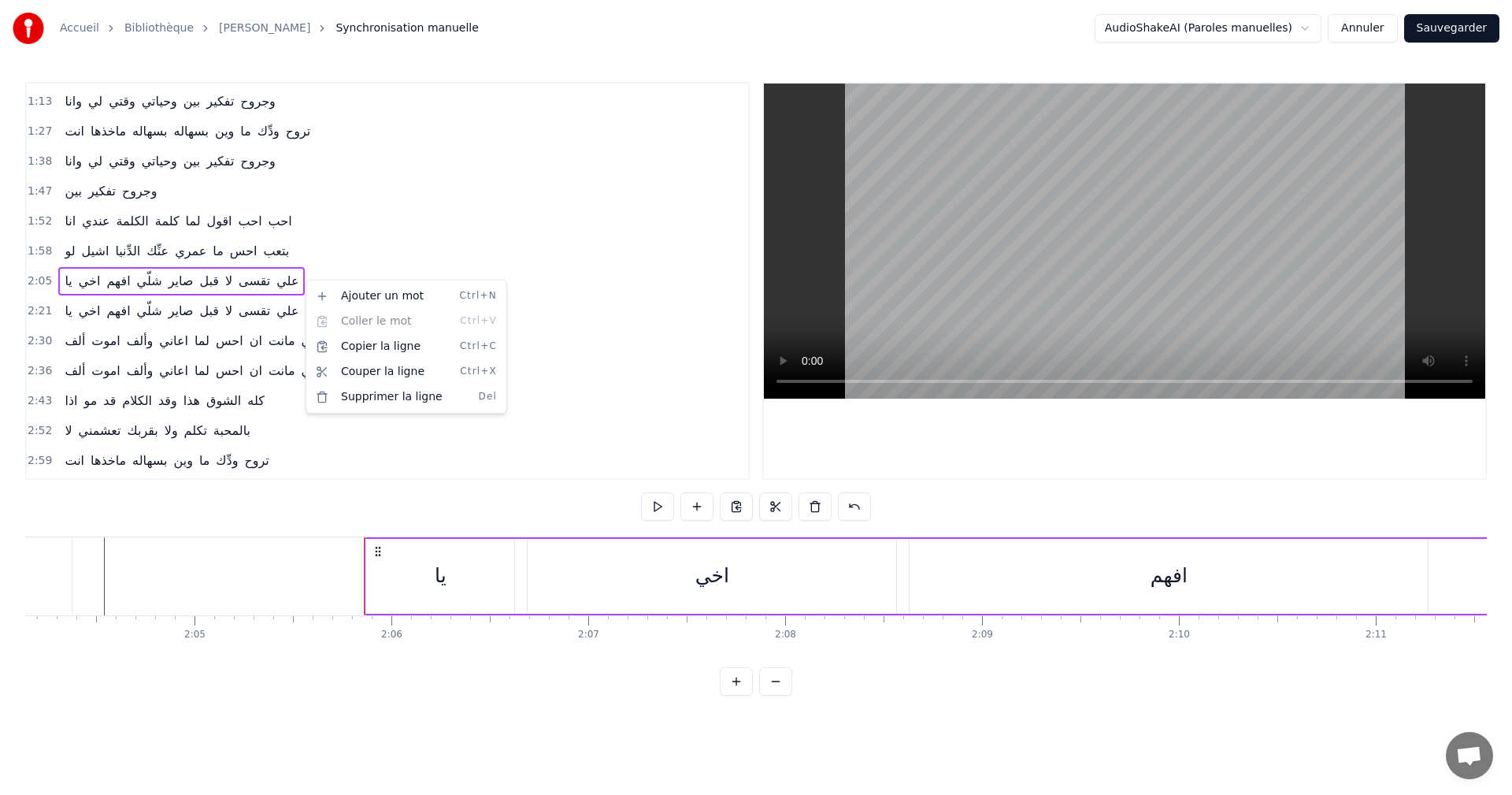
click at [298, 263] on html "Accueil Bibliothèque [PERSON_NAME] Synchronisation manuelle AudioShakeAI (Parol…" at bounding box center [756, 360] width 1512 height 720
click at [292, 252] on div "1:58 لو اشيل الدِّنيا عنِّك عمري ما احس بتعب" at bounding box center [387, 251] width 721 height 30
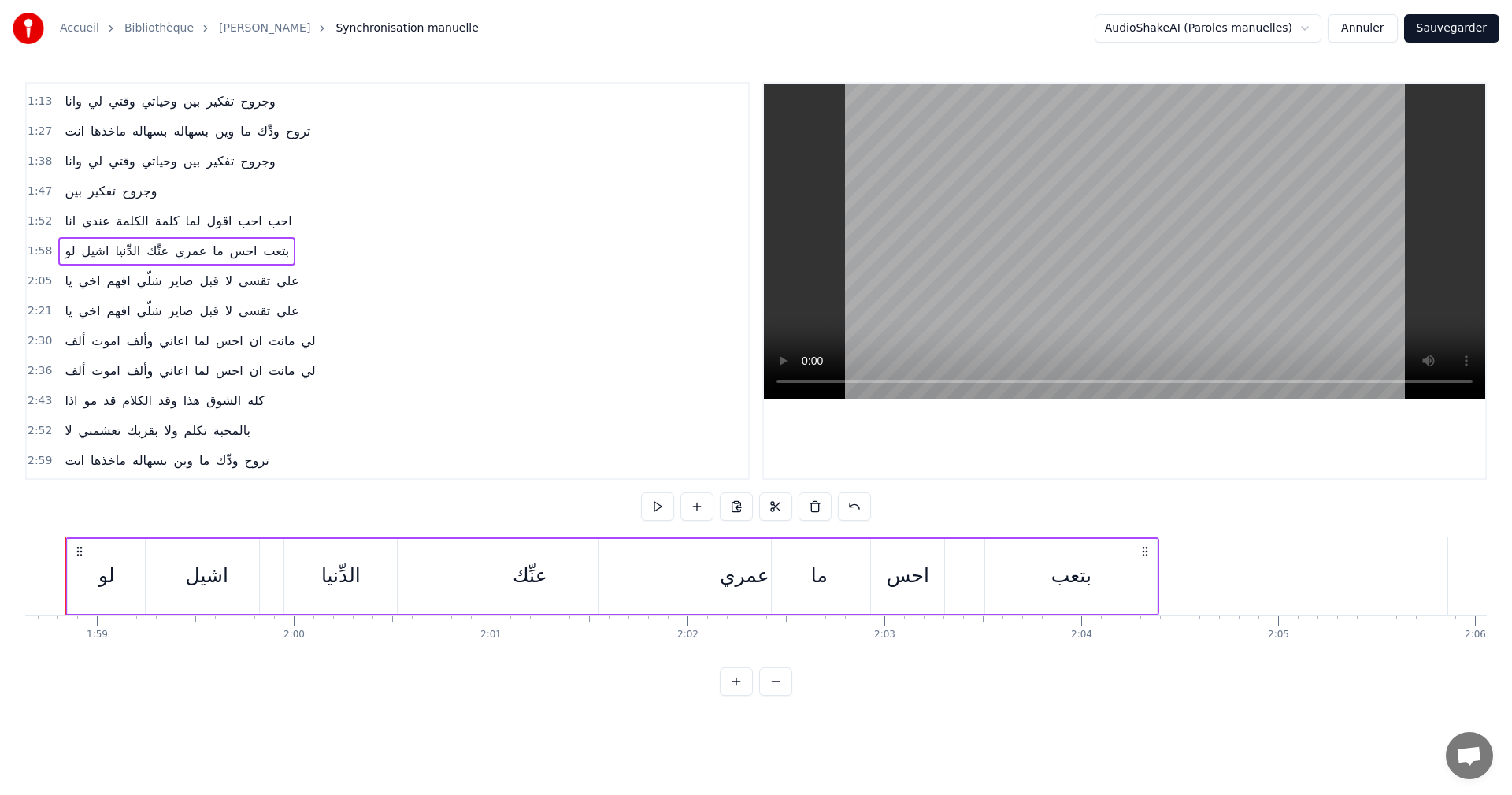
scroll to position [0, 23314]
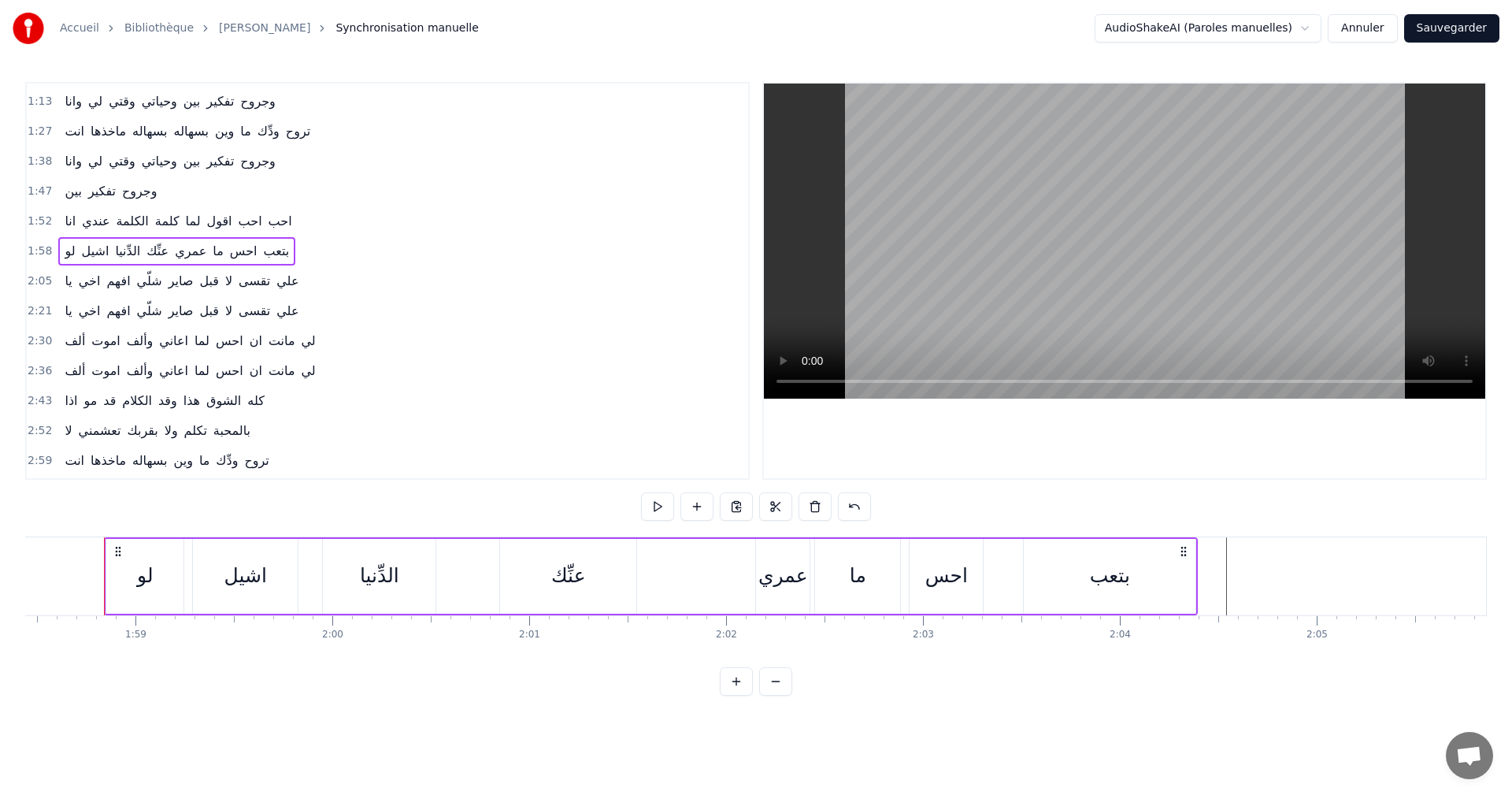
click at [309, 282] on div "2:05 يا اخي افهم شلّي صاير قبل لا تقسى علي" at bounding box center [387, 281] width 721 height 30
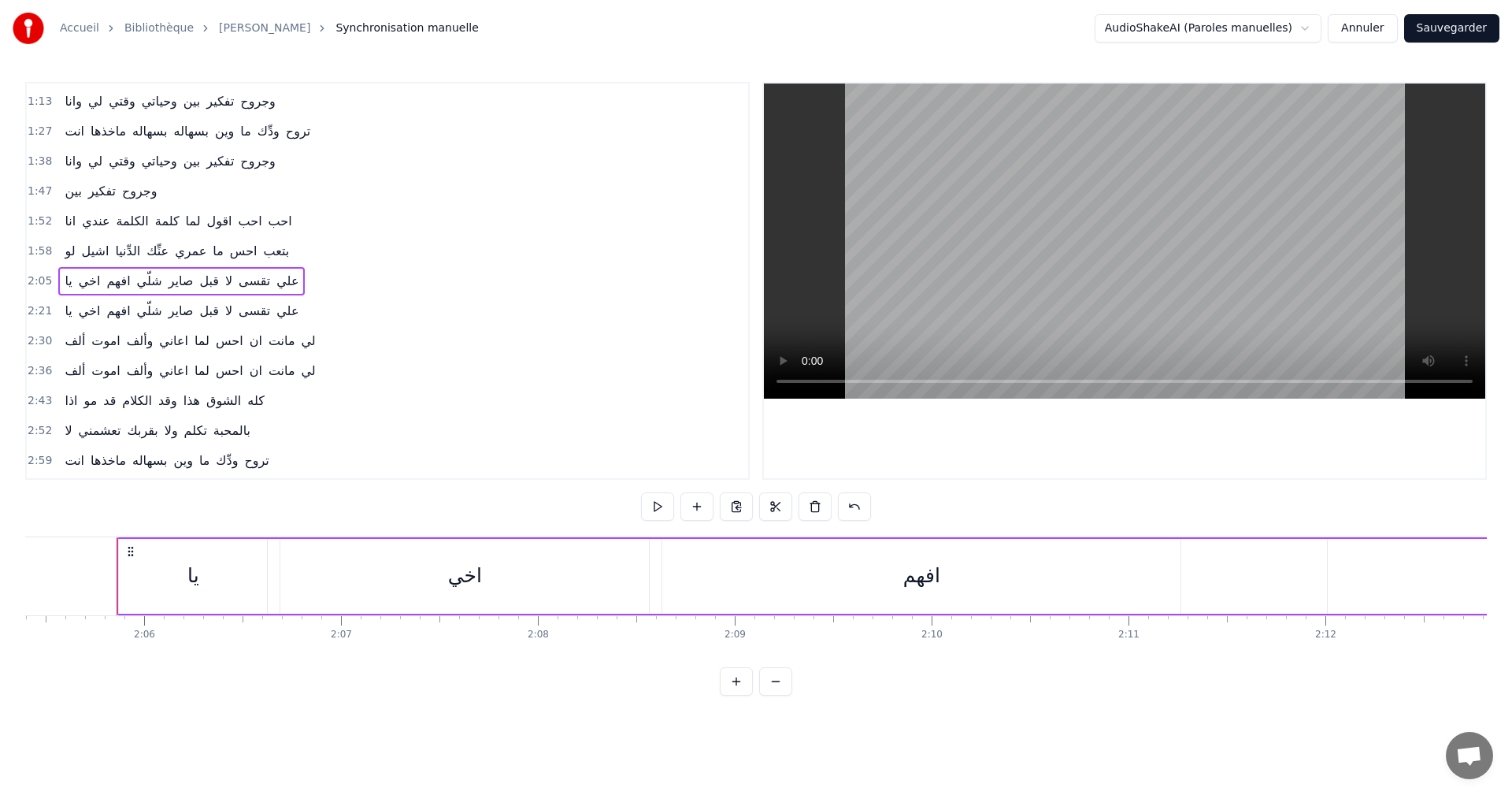
scroll to position [0, 24695]
click at [1383, 31] on button "Annuler" at bounding box center [1361, 28] width 69 height 28
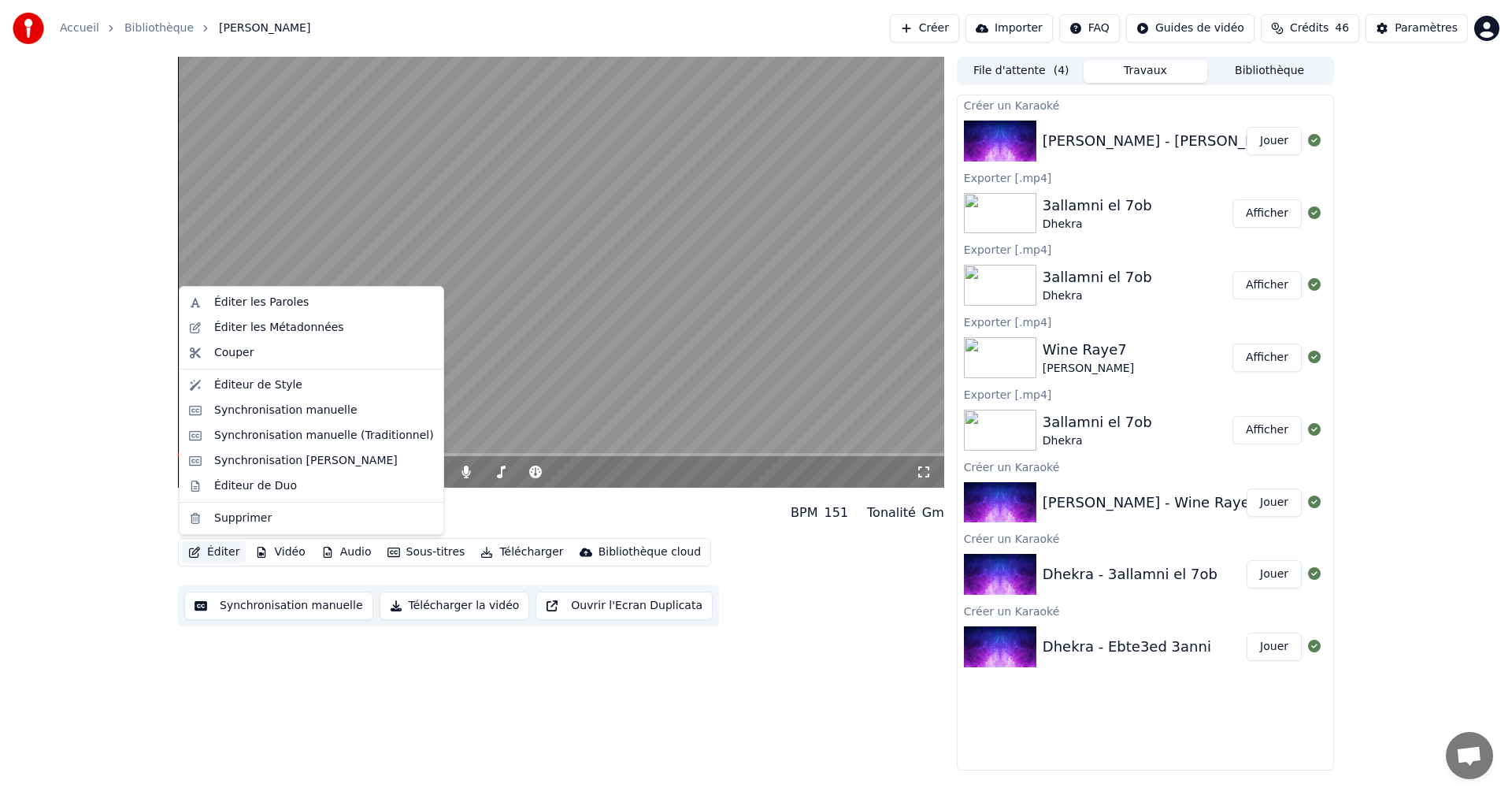
click at [211, 552] on button "Éditer" at bounding box center [213, 551] width 63 height 22
click at [321, 305] on div "Éditer les Paroles" at bounding box center [324, 302] width 220 height 16
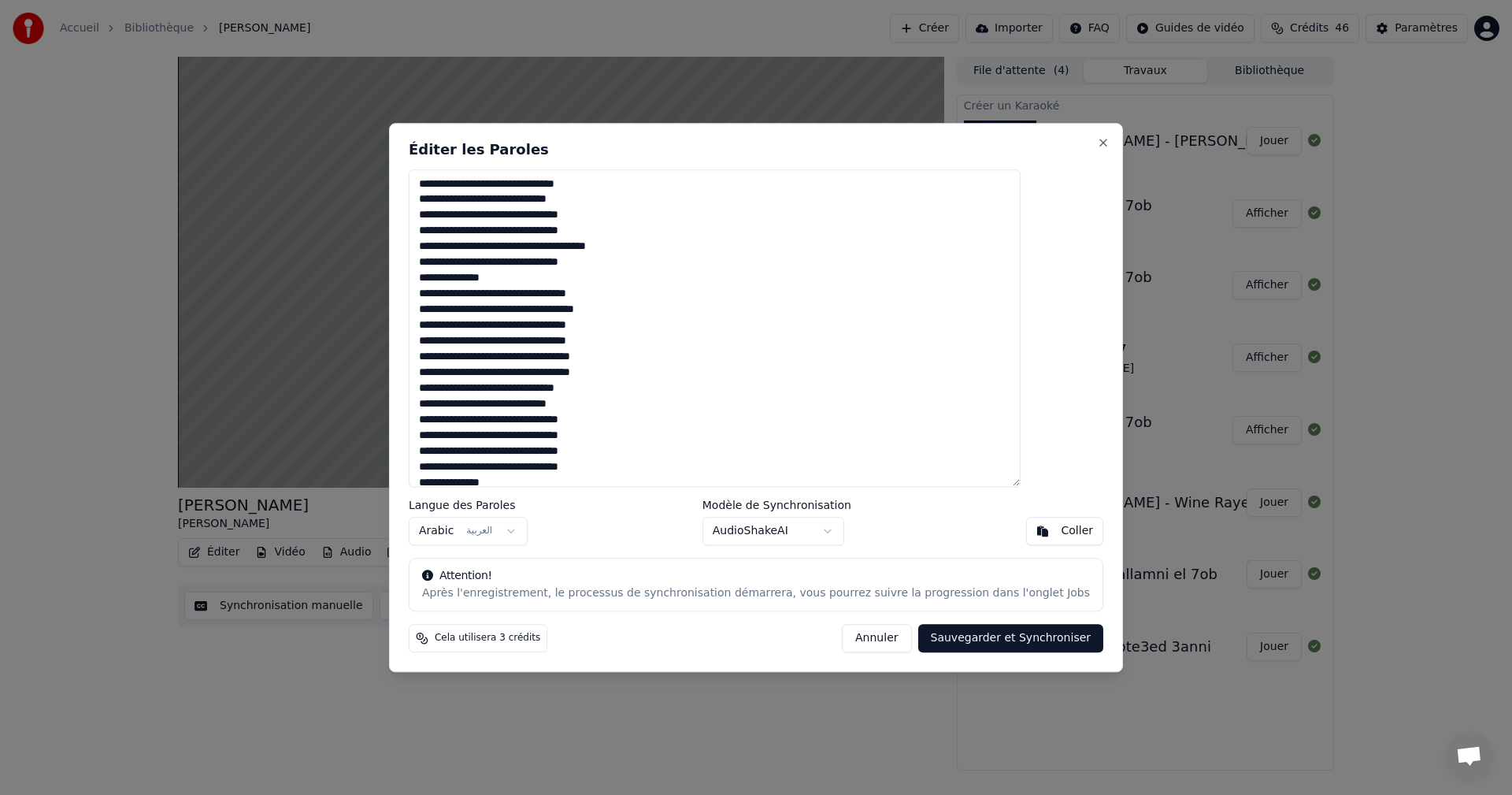
drag, startPoint x: 1050, startPoint y: 294, endPoint x: 870, endPoint y: 312, distance: 180.9
click at [870, 312] on textarea at bounding box center [714, 329] width 612 height 318
click at [854, 316] on textarea at bounding box center [714, 329] width 612 height 318
drag, startPoint x: 853, startPoint y: 316, endPoint x: 1053, endPoint y: 295, distance: 201.1
click at [1020, 295] on textarea at bounding box center [714, 329] width 612 height 318
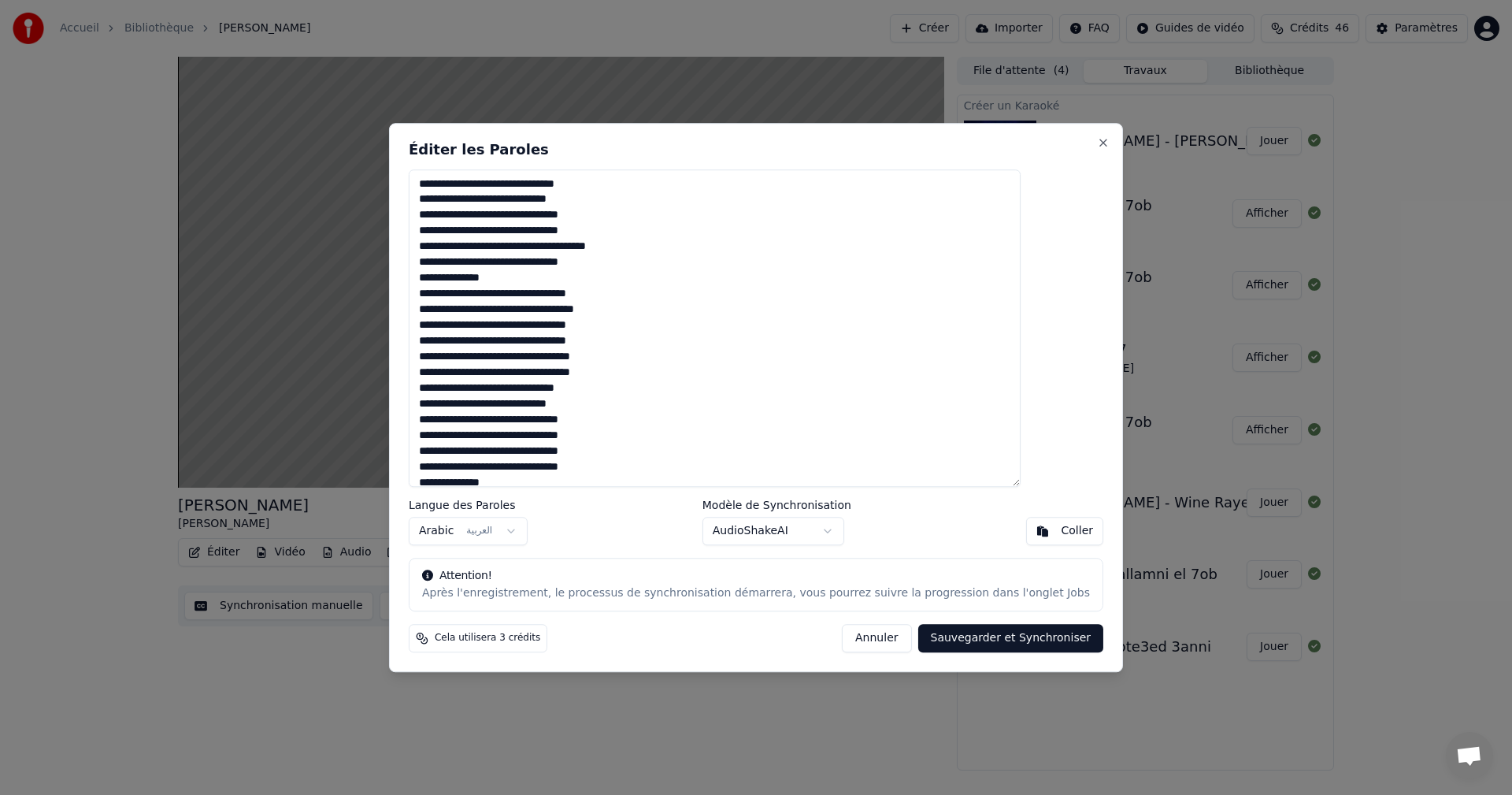
click at [864, 306] on textarea at bounding box center [714, 329] width 612 height 318
click at [1020, 357] on textarea at bounding box center [714, 329] width 612 height 318
click at [1020, 359] on textarea at bounding box center [714, 329] width 612 height 318
click at [902, 363] on textarea at bounding box center [714, 329] width 612 height 318
type textarea "**********"
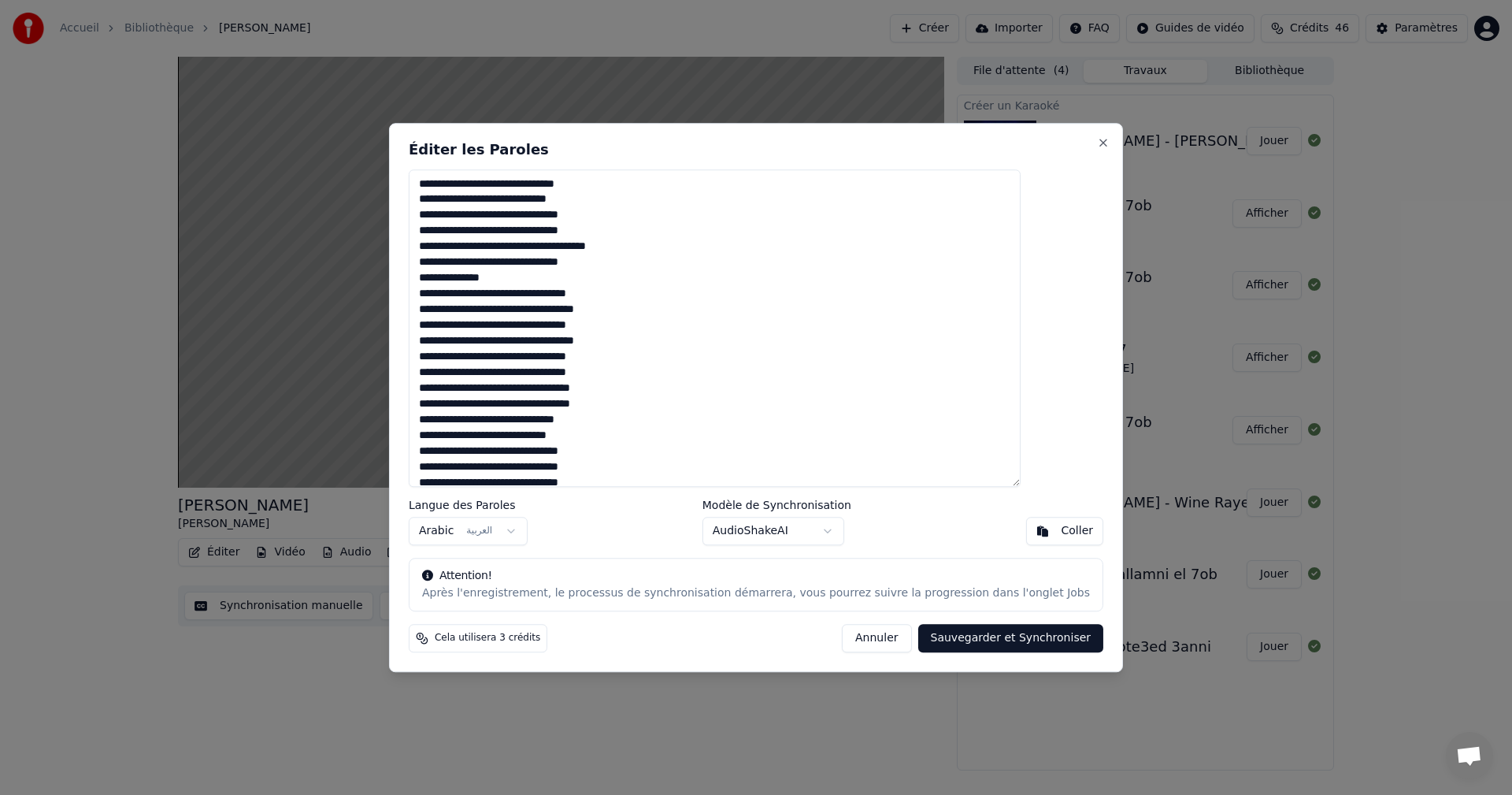
click at [973, 638] on button "Sauvegarder et Synchroniser" at bounding box center [1011, 638] width 186 height 28
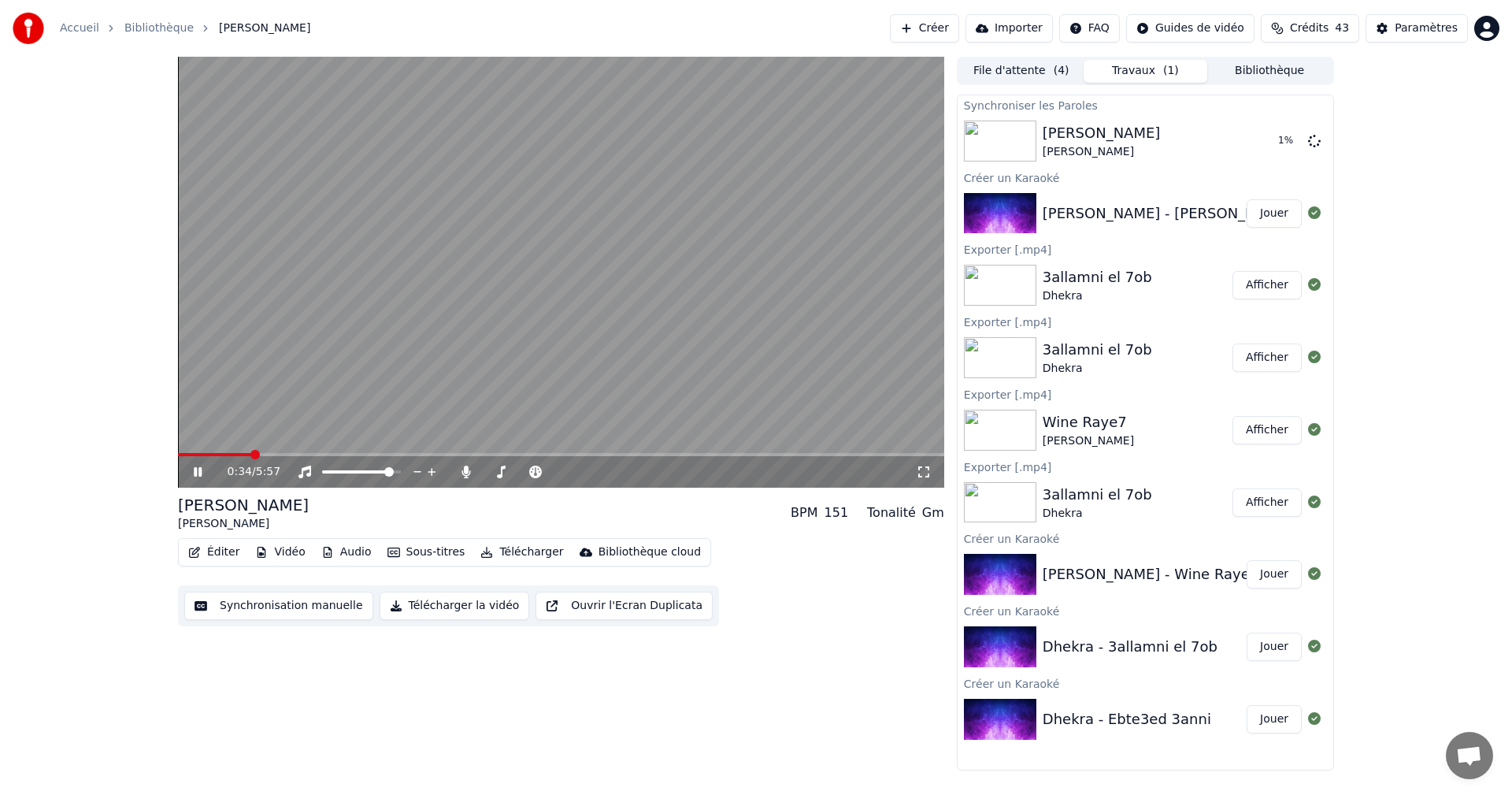
click at [206, 470] on icon at bounding box center [208, 471] width 37 height 12
click at [192, 469] on icon at bounding box center [208, 471] width 37 height 12
click at [182, 450] on span at bounding box center [187, 455] width 9 height 9
click at [194, 473] on icon at bounding box center [198, 472] width 9 height 11
click at [581, 467] on span at bounding box center [581, 472] width 9 height 9
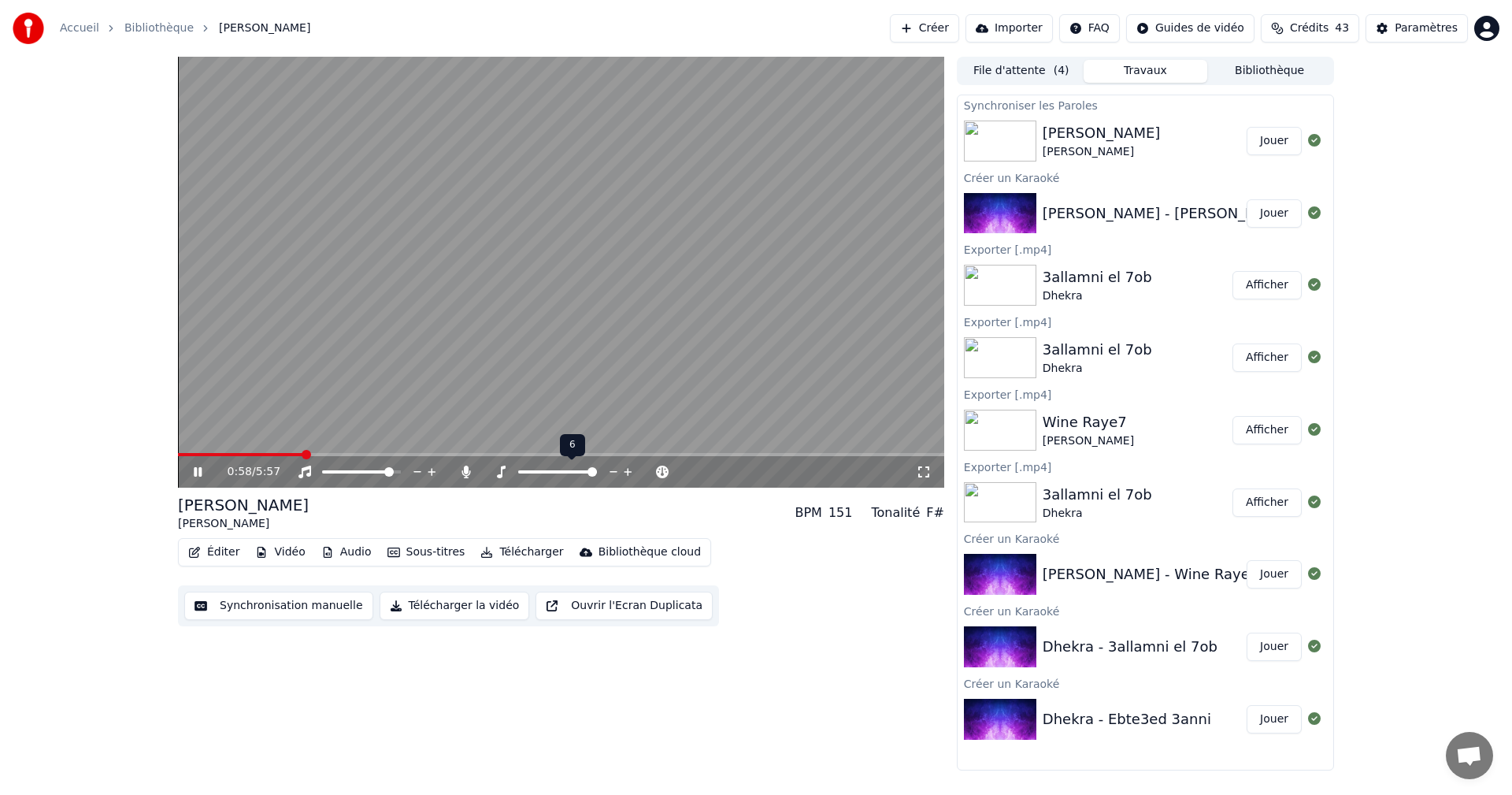
click at [594, 469] on span at bounding box center [592, 472] width 9 height 9
click at [579, 468] on div at bounding box center [572, 472] width 127 height 16
click at [567, 469] on div at bounding box center [572, 472] width 127 height 16
click at [559, 468] on span at bounding box center [557, 472] width 9 height 9
click at [629, 471] on icon at bounding box center [628, 472] width 15 height 16
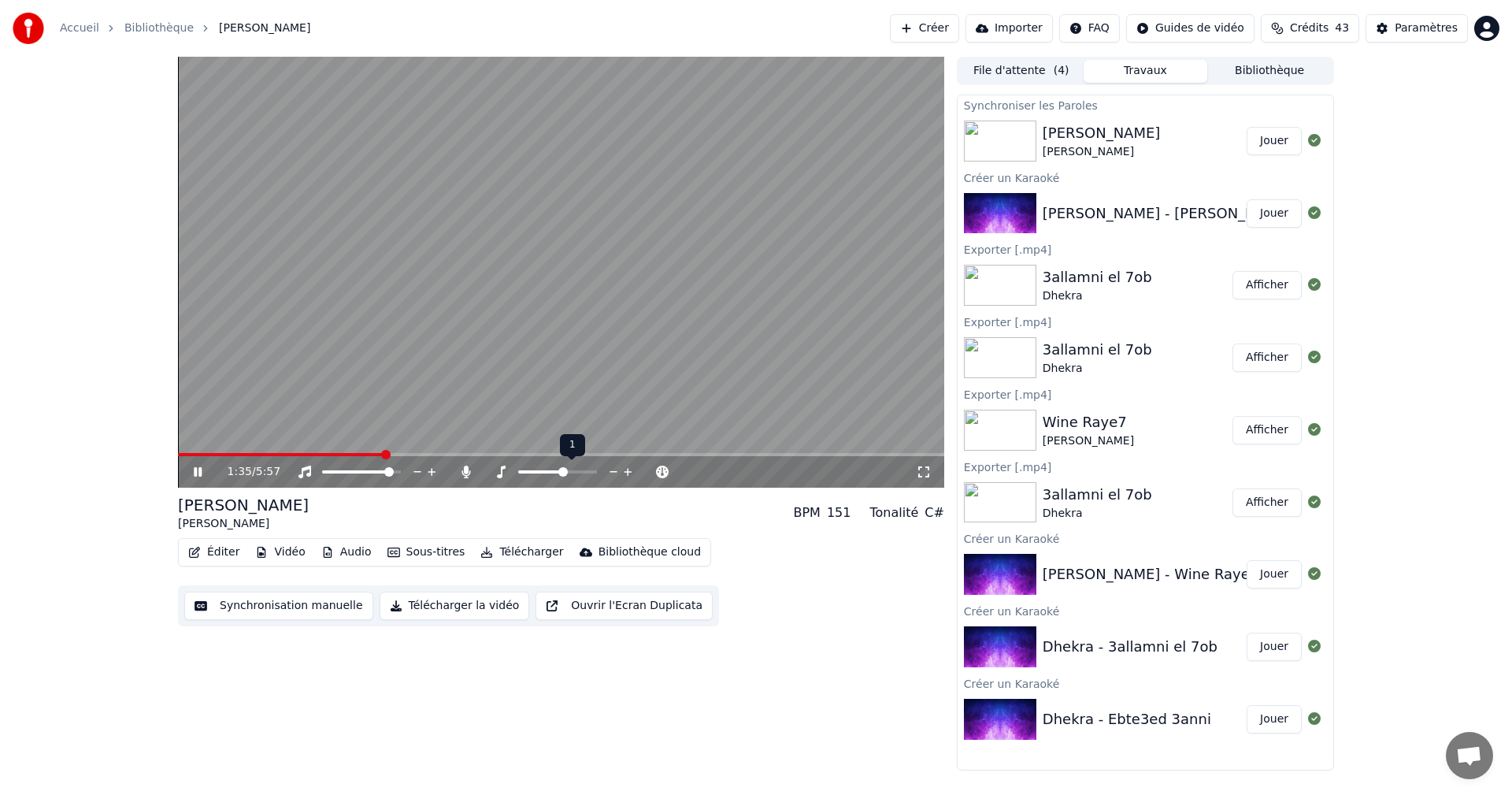
click at [629, 471] on icon at bounding box center [628, 472] width 15 height 16
click at [630, 470] on icon at bounding box center [628, 472] width 15 height 16
click at [632, 473] on icon at bounding box center [628, 472] width 15 height 16
click at [189, 455] on span at bounding box center [297, 454] width 240 height 3
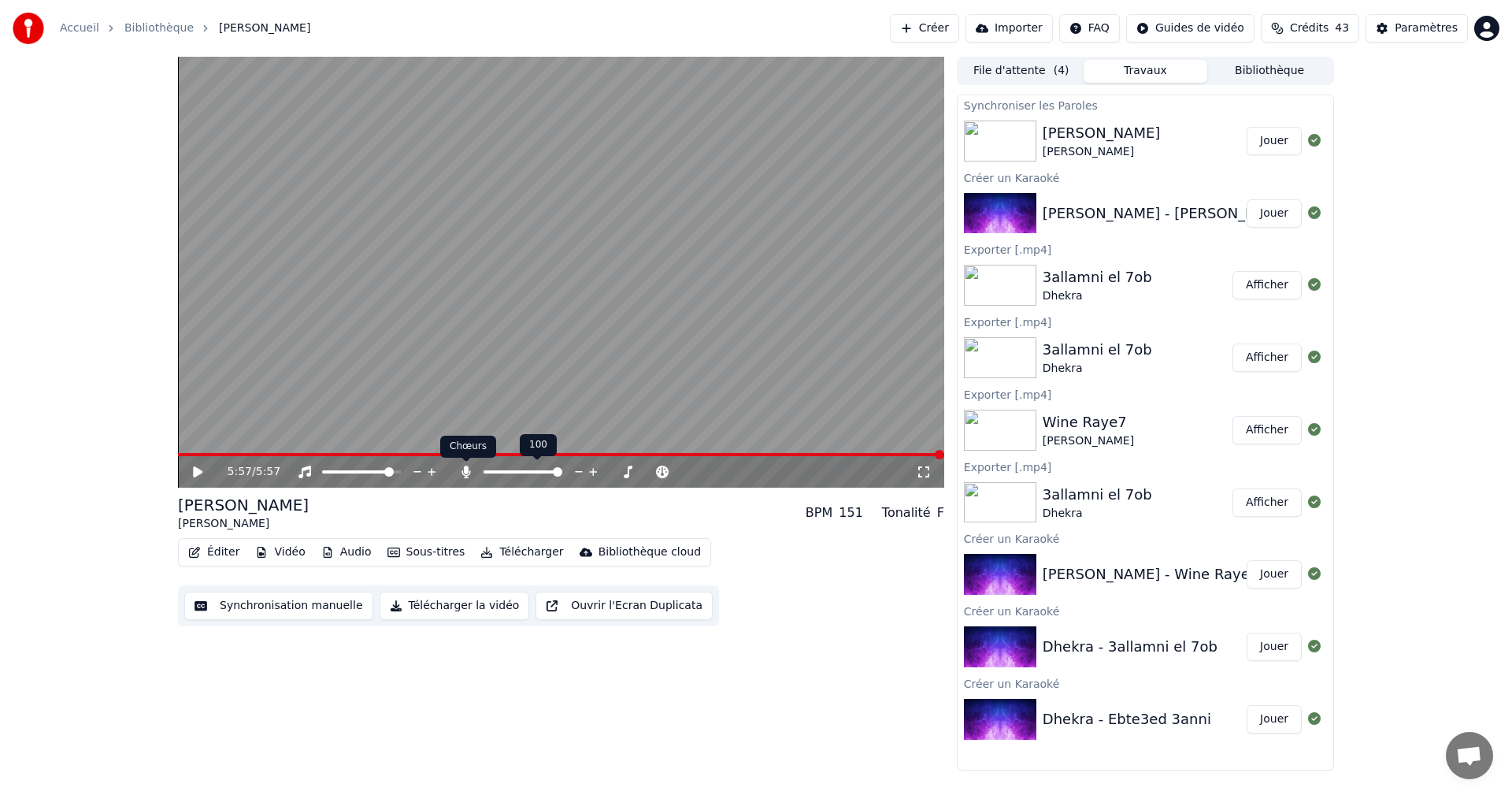
click at [466, 468] on icon at bounding box center [465, 471] width 9 height 12
click at [435, 604] on button "Télécharger la vidéo" at bounding box center [455, 605] width 151 height 28
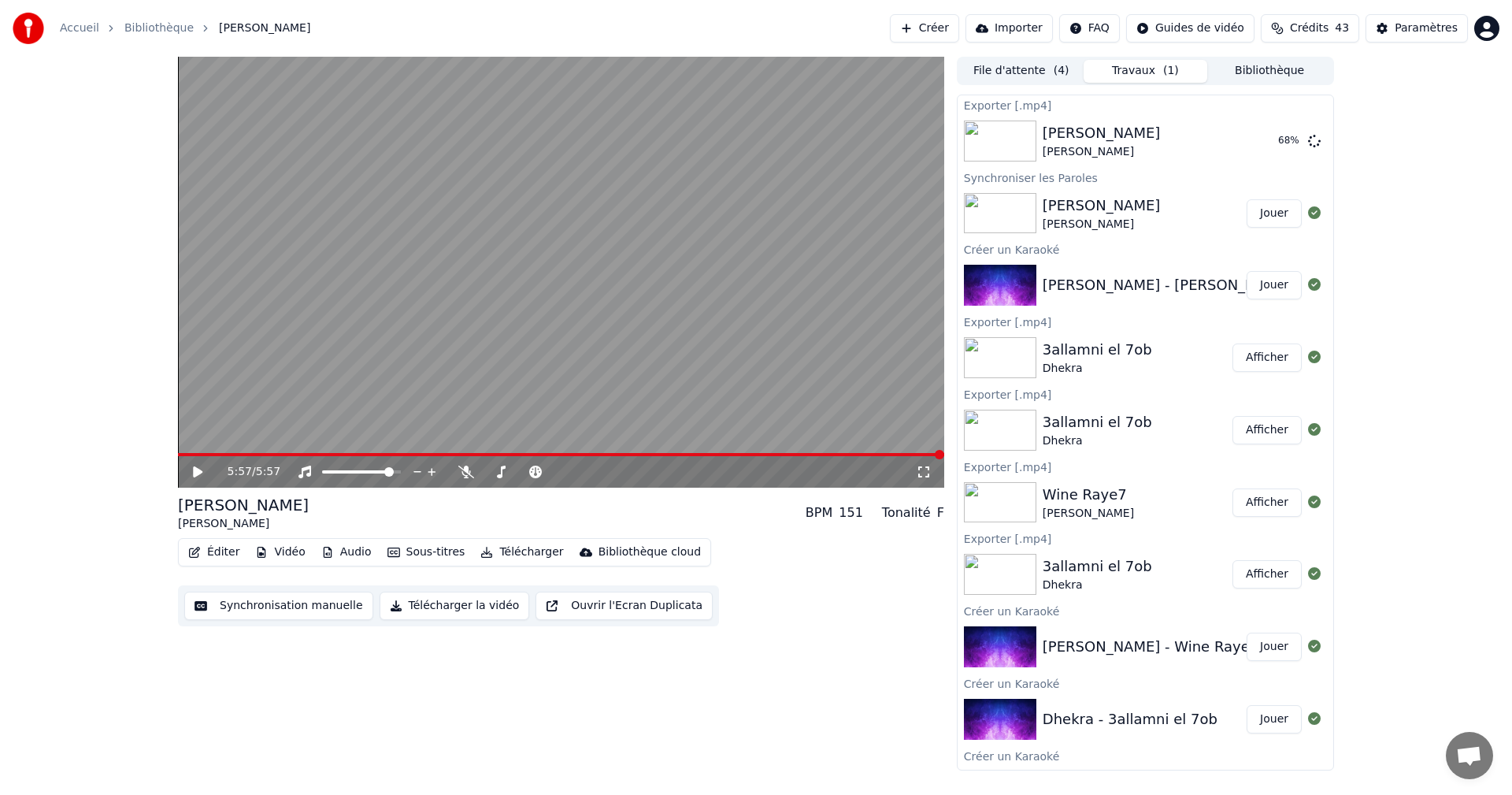
click at [200, 471] on icon at bounding box center [198, 472] width 9 height 11
click at [464, 469] on icon at bounding box center [466, 471] width 16 height 12
click at [203, 464] on div "5:57 / 5:57" at bounding box center [560, 472] width 753 height 16
click at [194, 469] on icon at bounding box center [198, 472] width 9 height 11
click at [401, 472] on span at bounding box center [396, 472] width 9 height 9
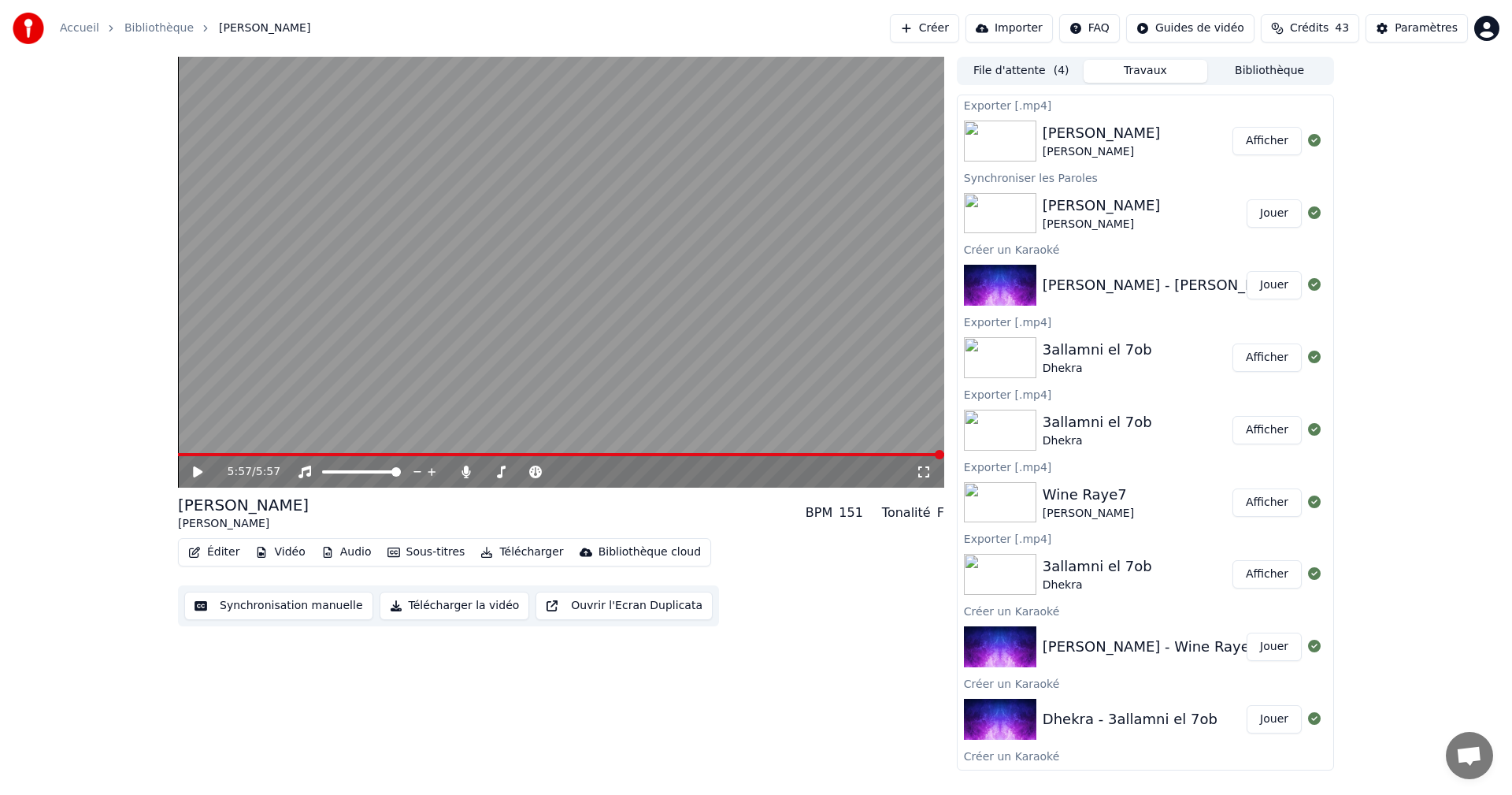
click at [200, 471] on icon at bounding box center [198, 472] width 9 height 11
